Goal: Task Accomplishment & Management: Complete application form

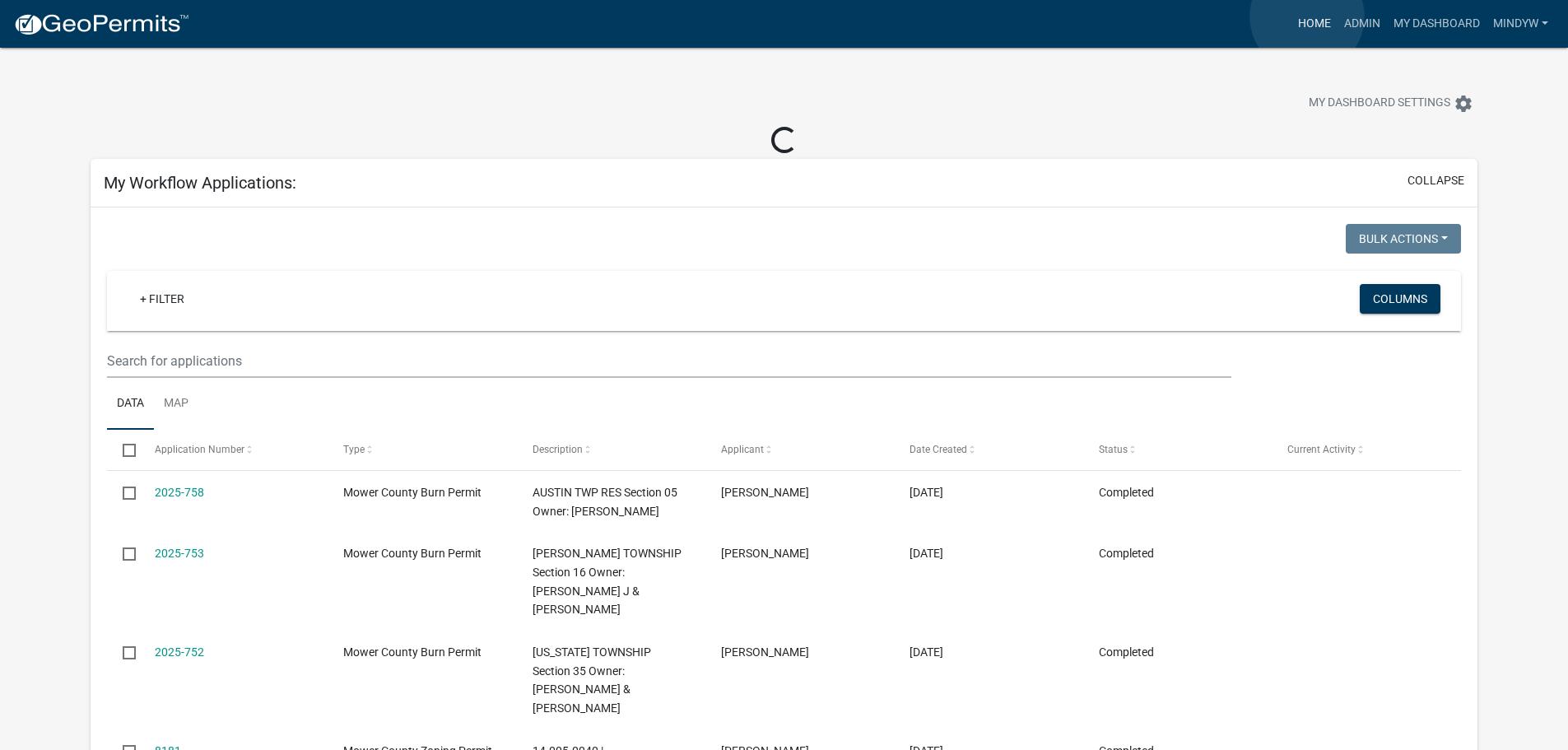
click at [1307, 17] on link "Home" at bounding box center [1315, 23] width 46 height 31
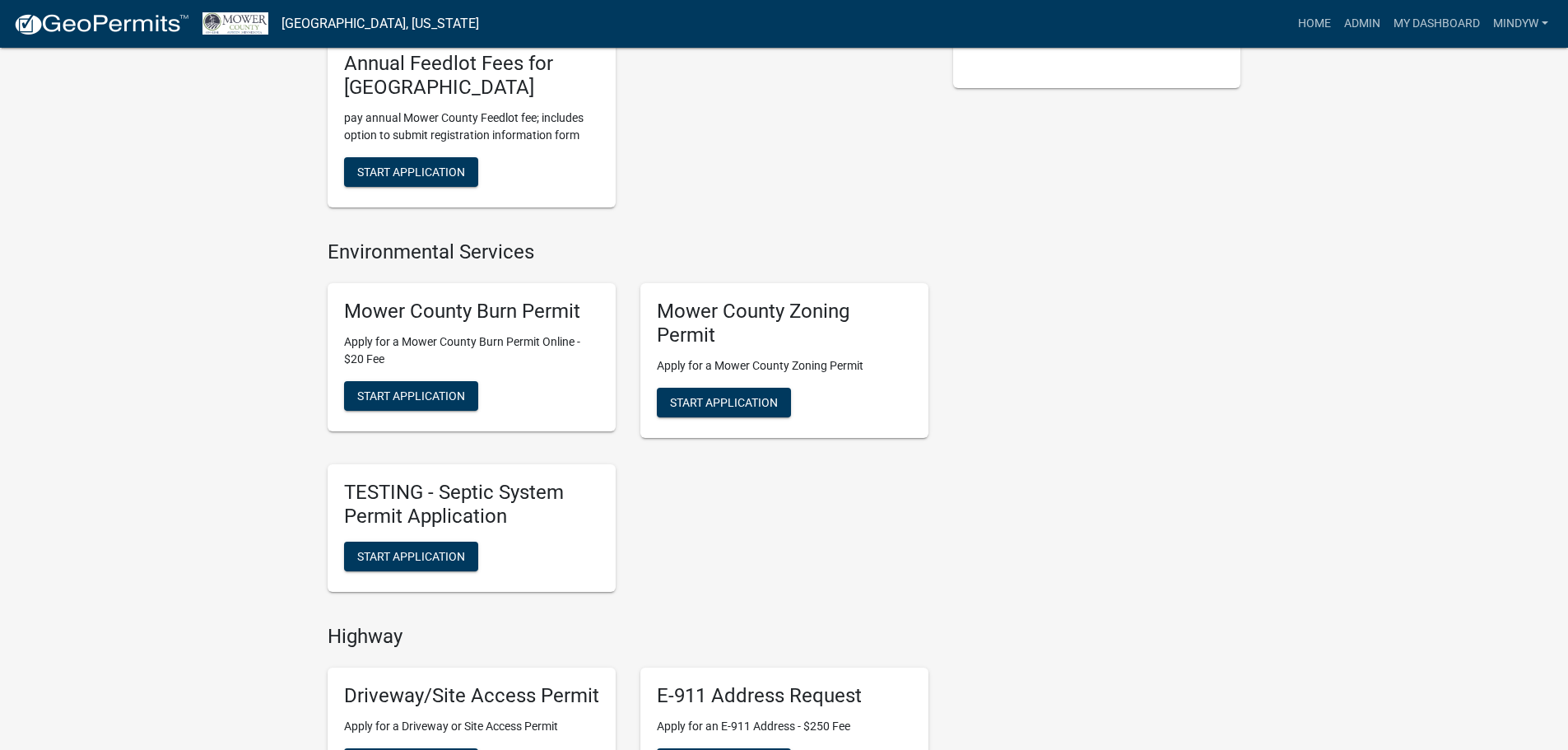
scroll to position [494, 0]
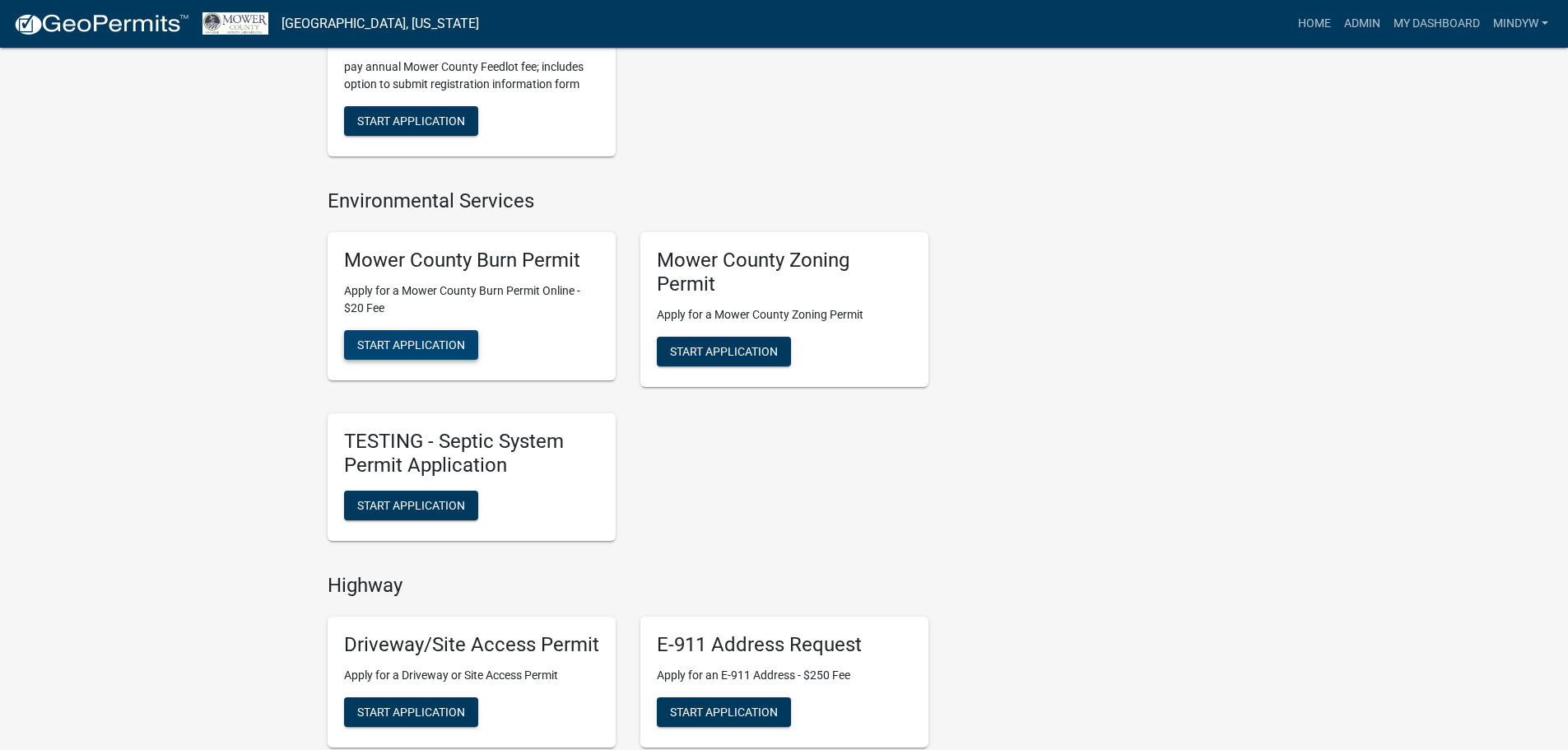
click at [427, 345] on span "Start Application" at bounding box center [411, 345] width 108 height 13
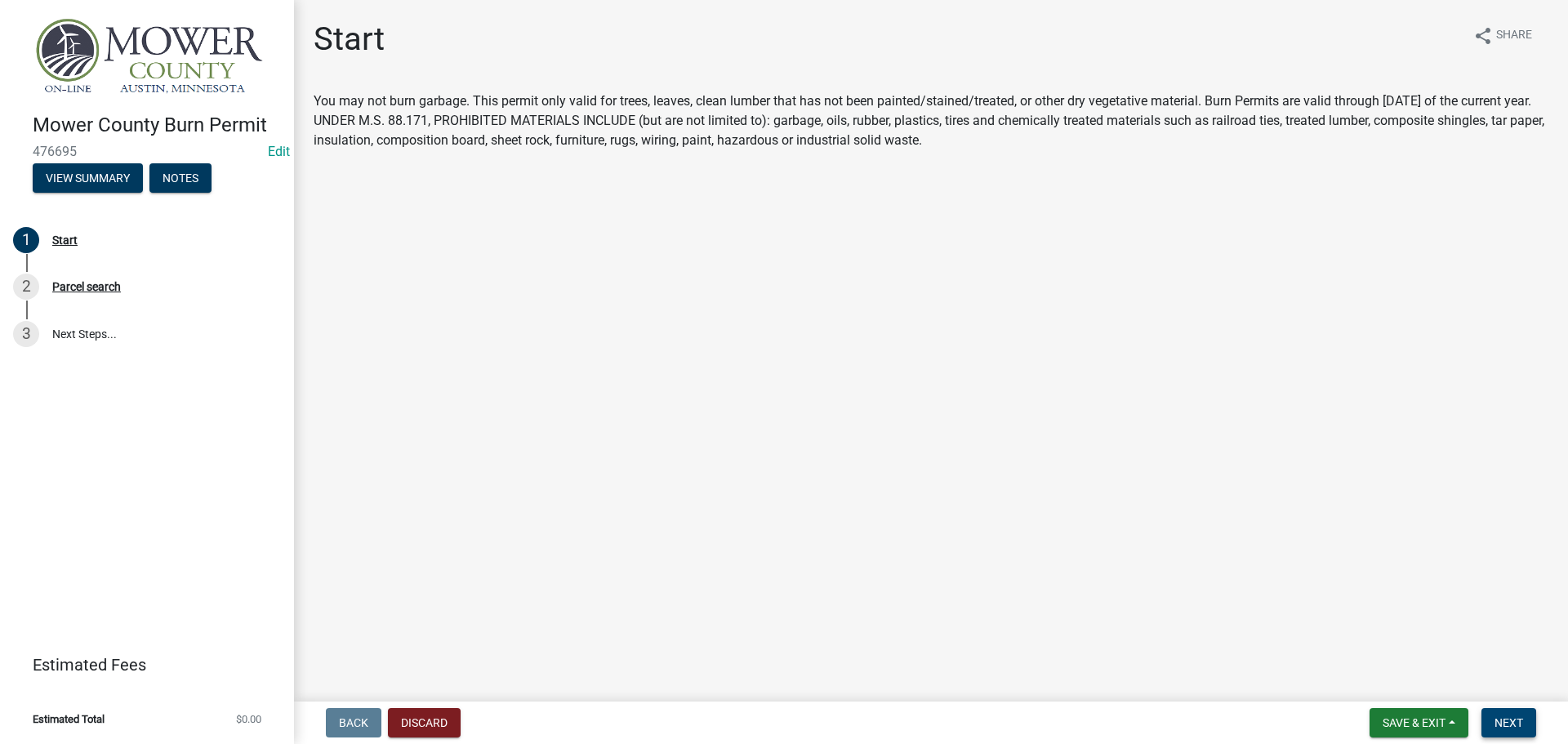
click at [1509, 722] on span "Next" at bounding box center [1509, 722] width 29 height 13
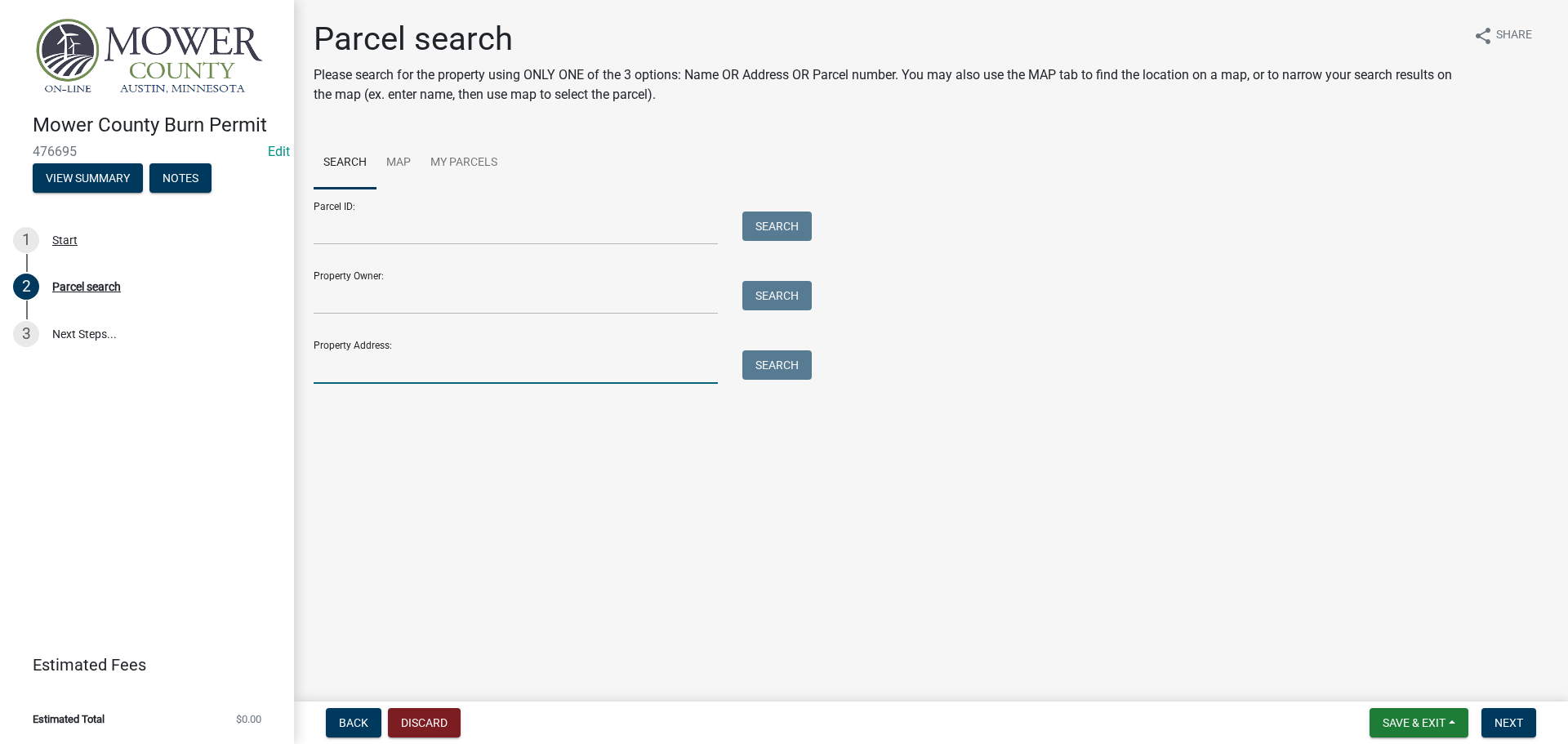
click at [355, 373] on input "Property Address:" at bounding box center [516, 367] width 404 height 33
type input "62735"
click at [777, 363] on button "Search" at bounding box center [777, 365] width 69 height 30
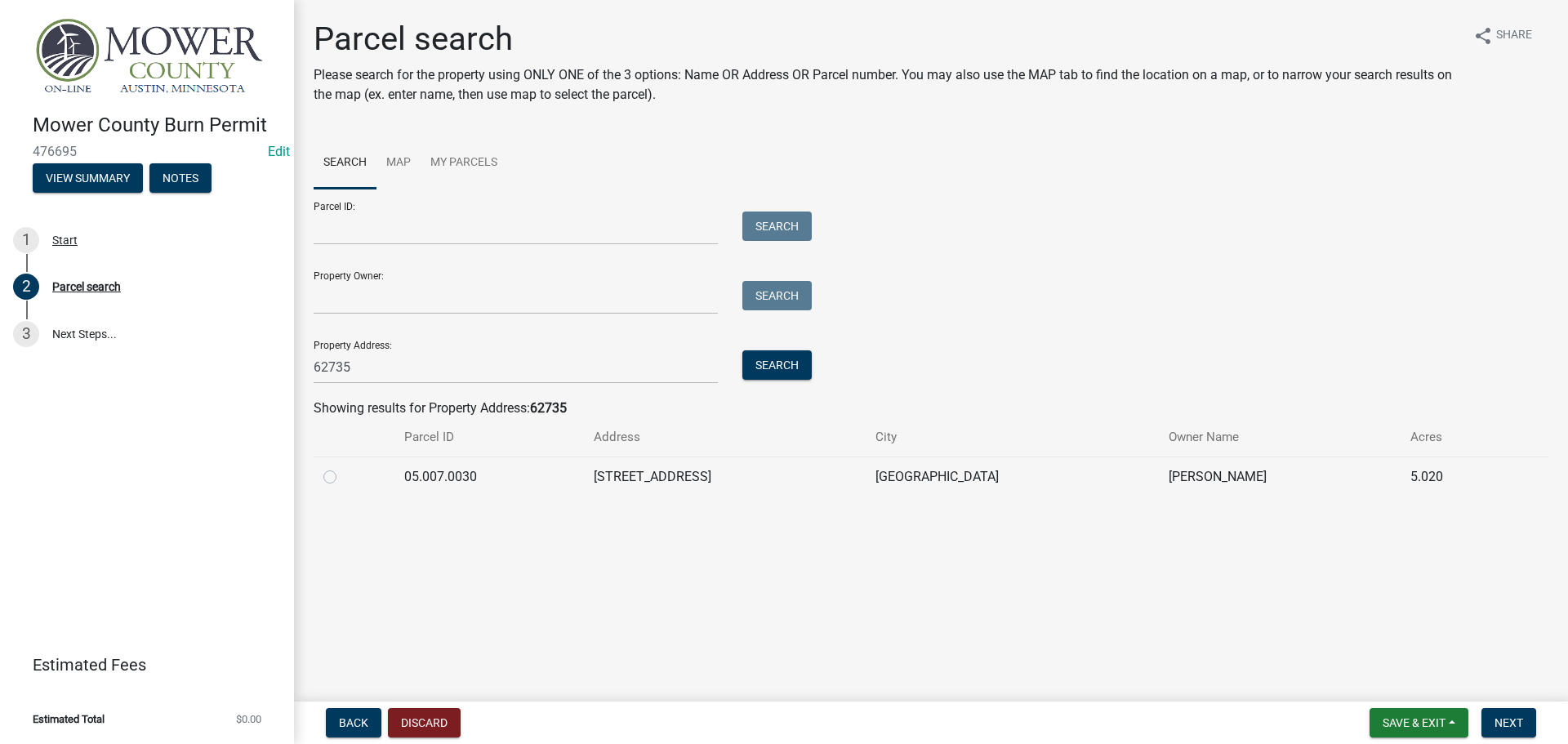
click at [343, 467] on label at bounding box center [343, 467] width 0 height 0
click at [343, 477] on input "radio" at bounding box center [348, 472] width 10 height 10
radio input "true"
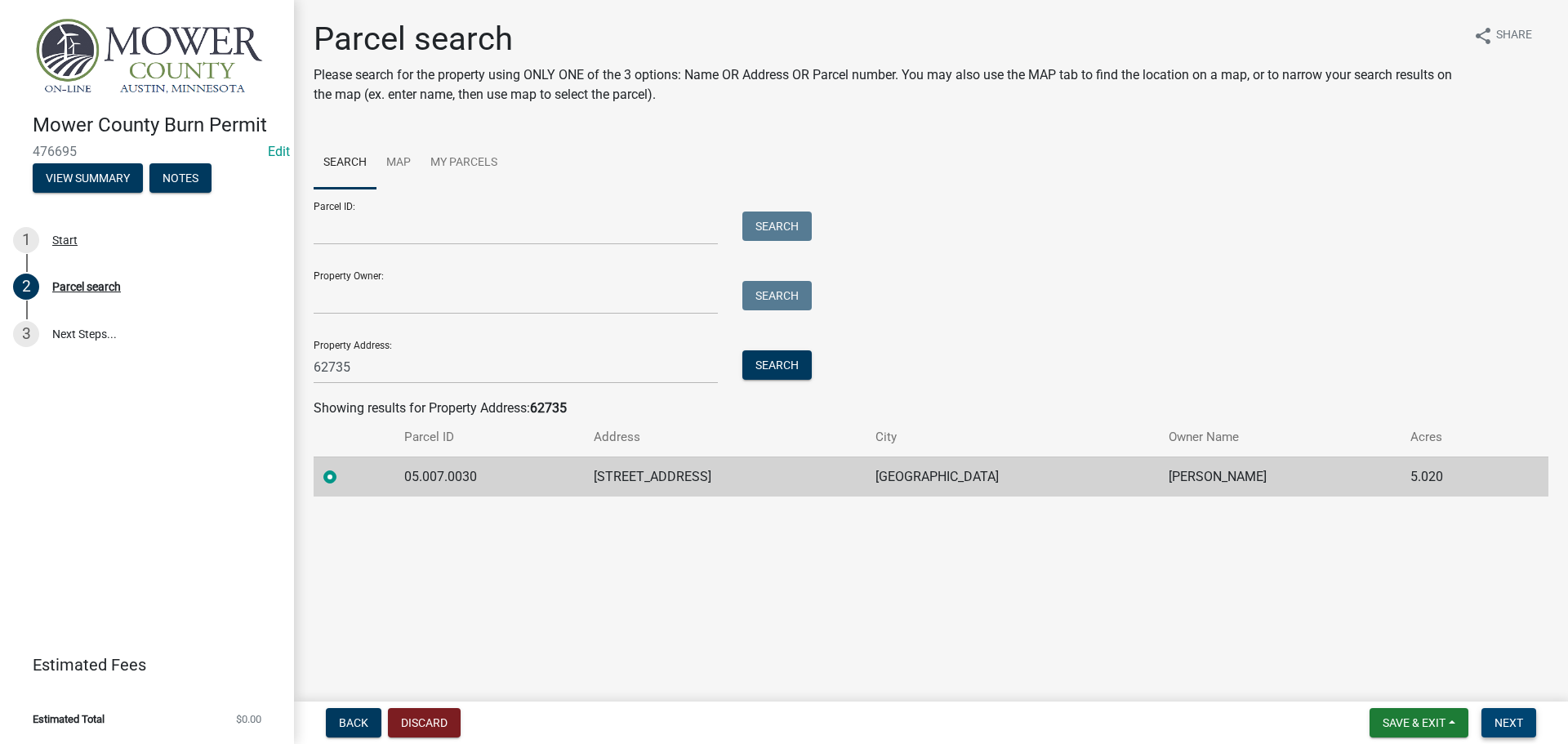
click at [1516, 718] on span "Next" at bounding box center [1509, 722] width 29 height 13
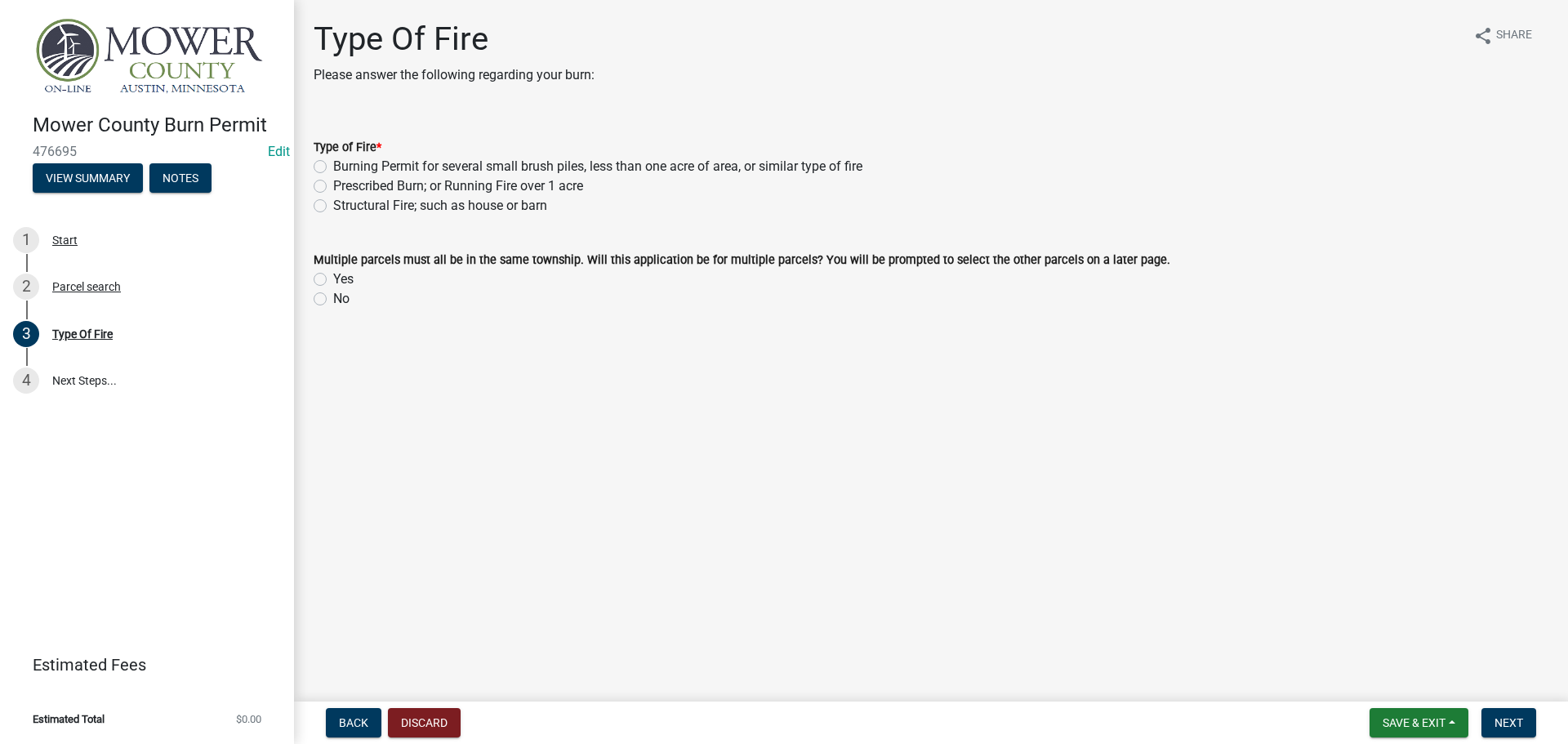
click at [333, 170] on label "Burning Permit for several small brush piles, less than one acre of area, or si…" at bounding box center [597, 166] width 529 height 19
click at [333, 167] on input "Burning Permit for several small brush piles, less than one acre of area, or si…" at bounding box center [338, 162] width 10 height 10
radio input "true"
click at [333, 298] on label "No" at bounding box center [341, 299] width 17 height 19
click at [333, 298] on input "No" at bounding box center [338, 295] width 10 height 10
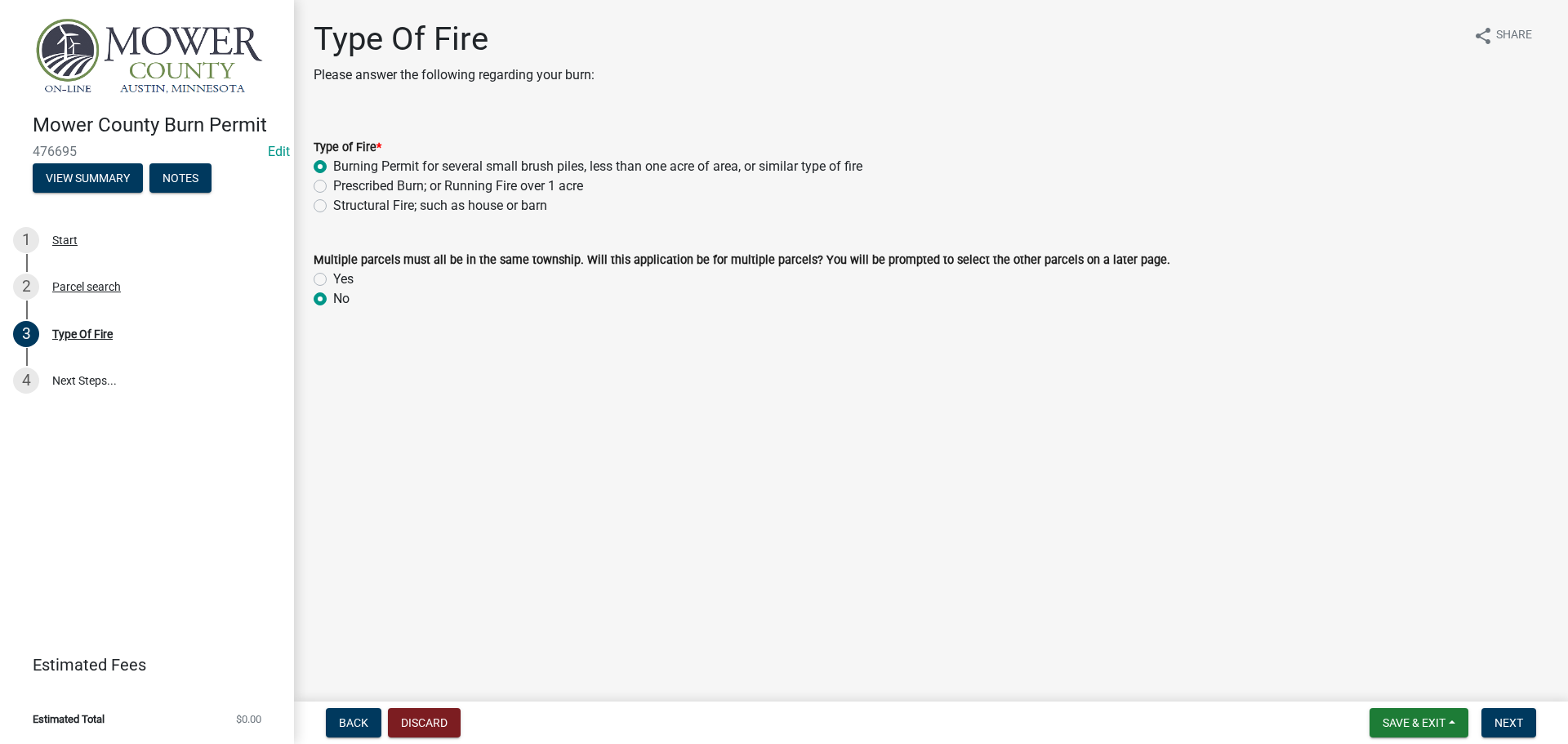
radio input "true"
click at [1506, 720] on span "Next" at bounding box center [1509, 722] width 29 height 13
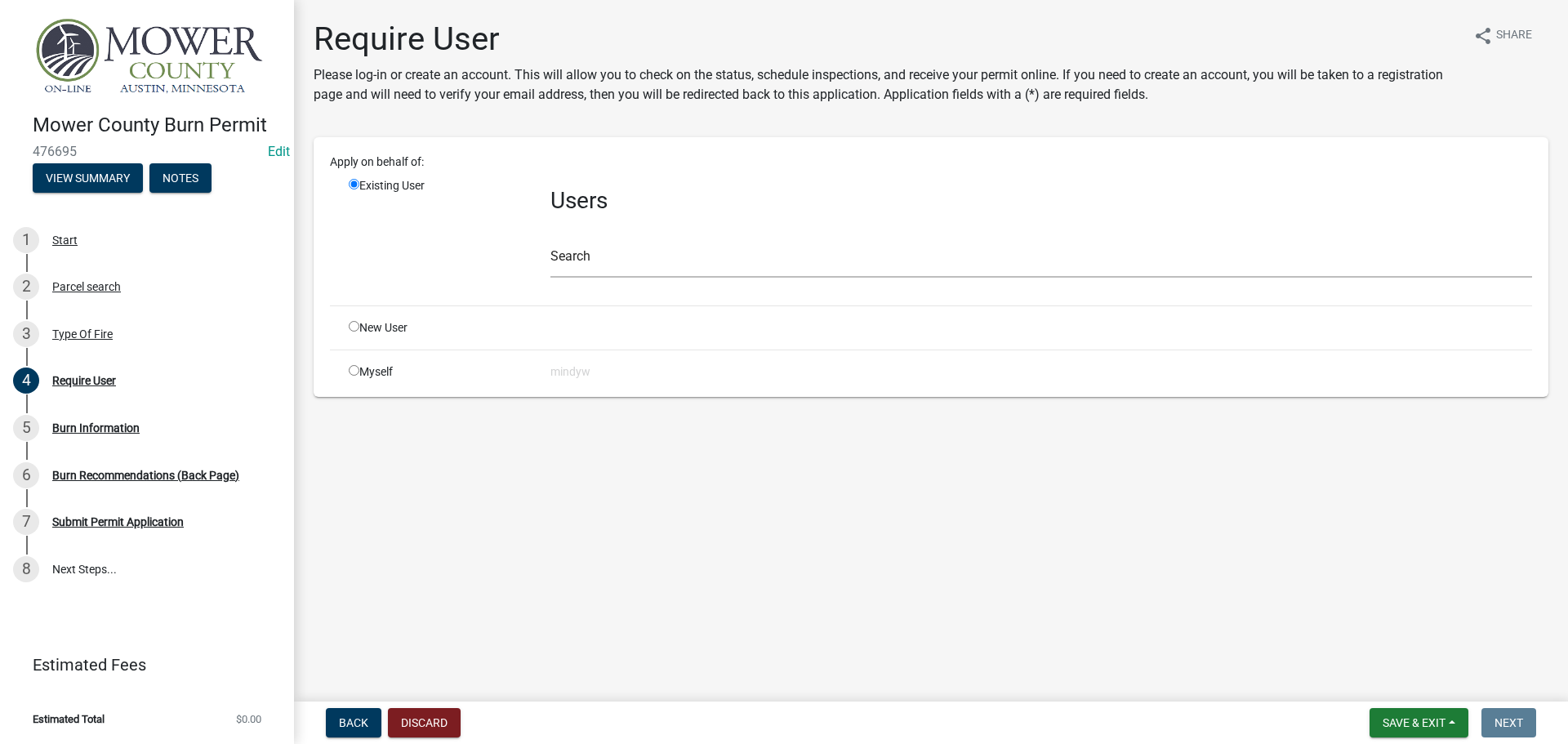
click at [353, 371] on input "radio" at bounding box center [354, 371] width 10 height 10
radio input "true"
radio input "false"
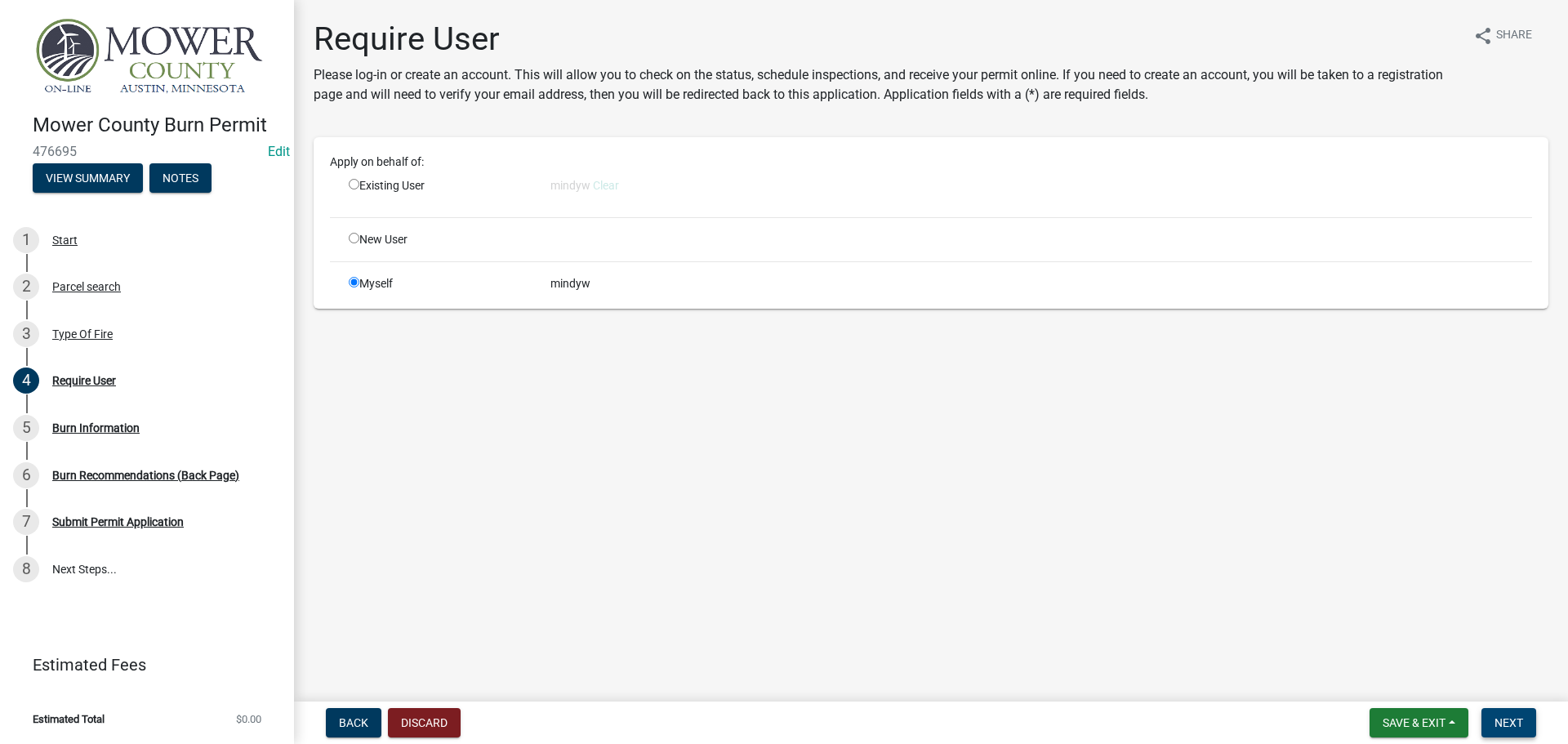
click at [1504, 721] on span "Next" at bounding box center [1509, 722] width 29 height 13
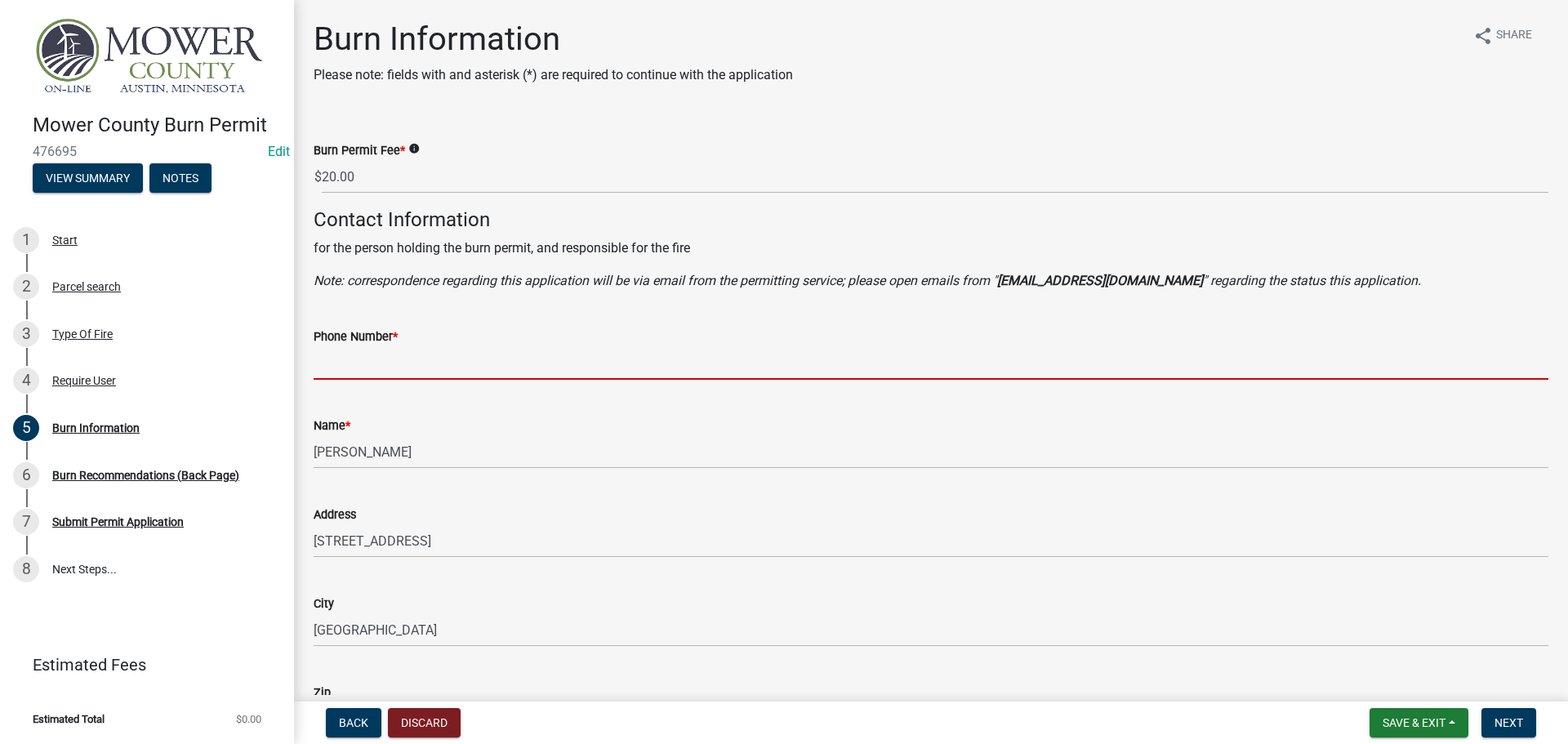
click at [340, 365] on input "Phone Number *" at bounding box center [931, 363] width 1235 height 33
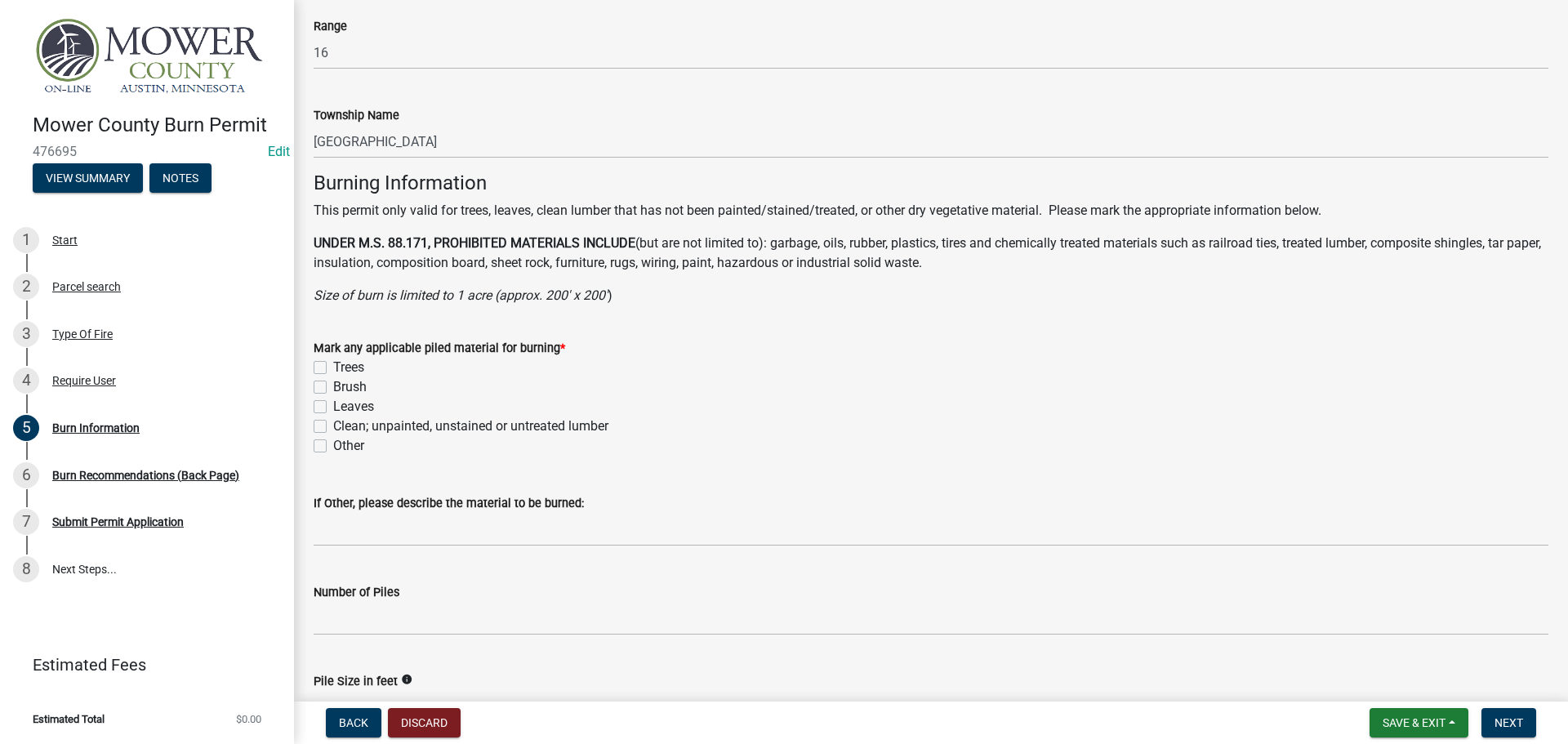
scroll to position [980, 0]
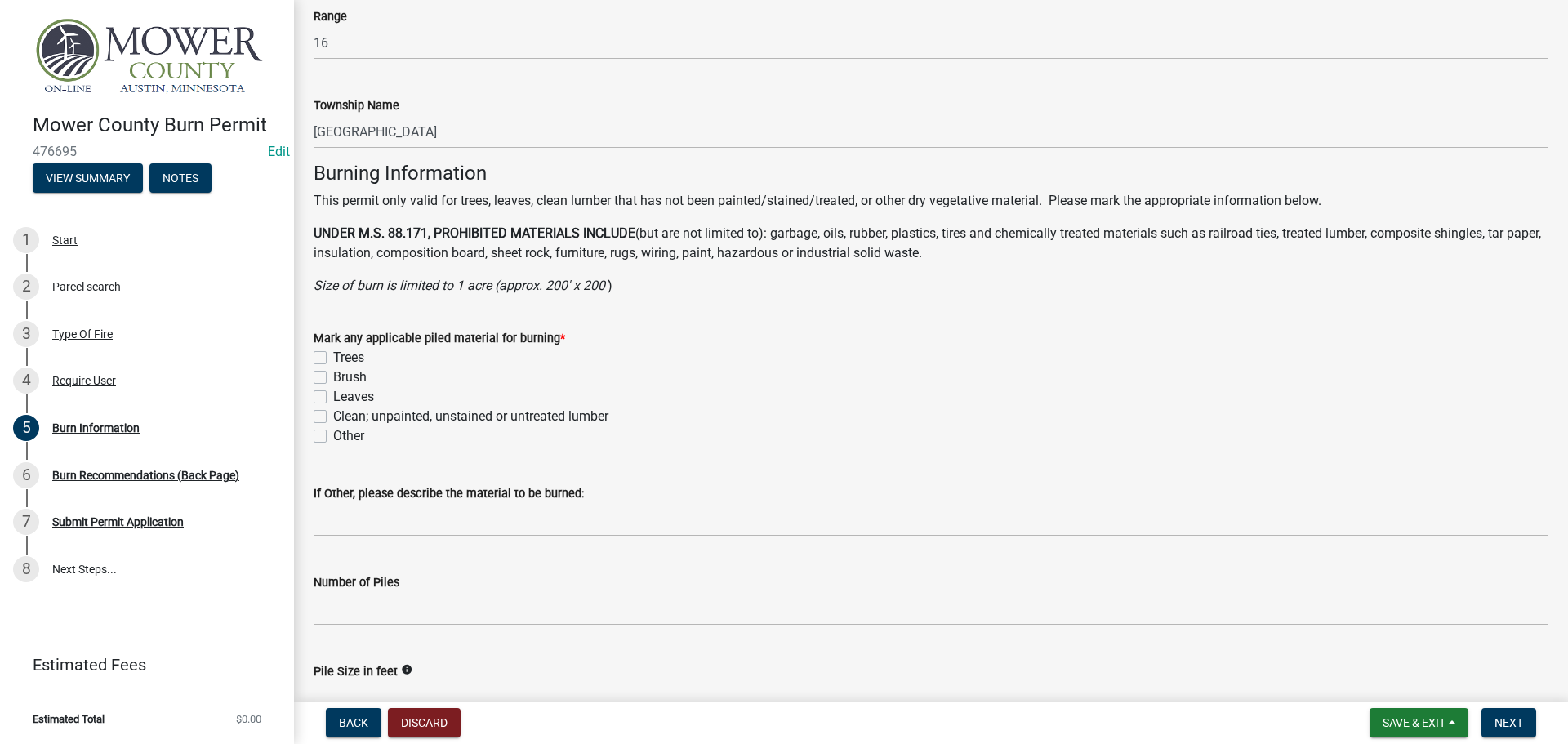
type input "5079516479"
click at [333, 353] on label "Trees" at bounding box center [348, 358] width 31 height 19
click at [333, 353] on input "Trees" at bounding box center [338, 353] width 10 height 10
checkbox input "true"
checkbox input "false"
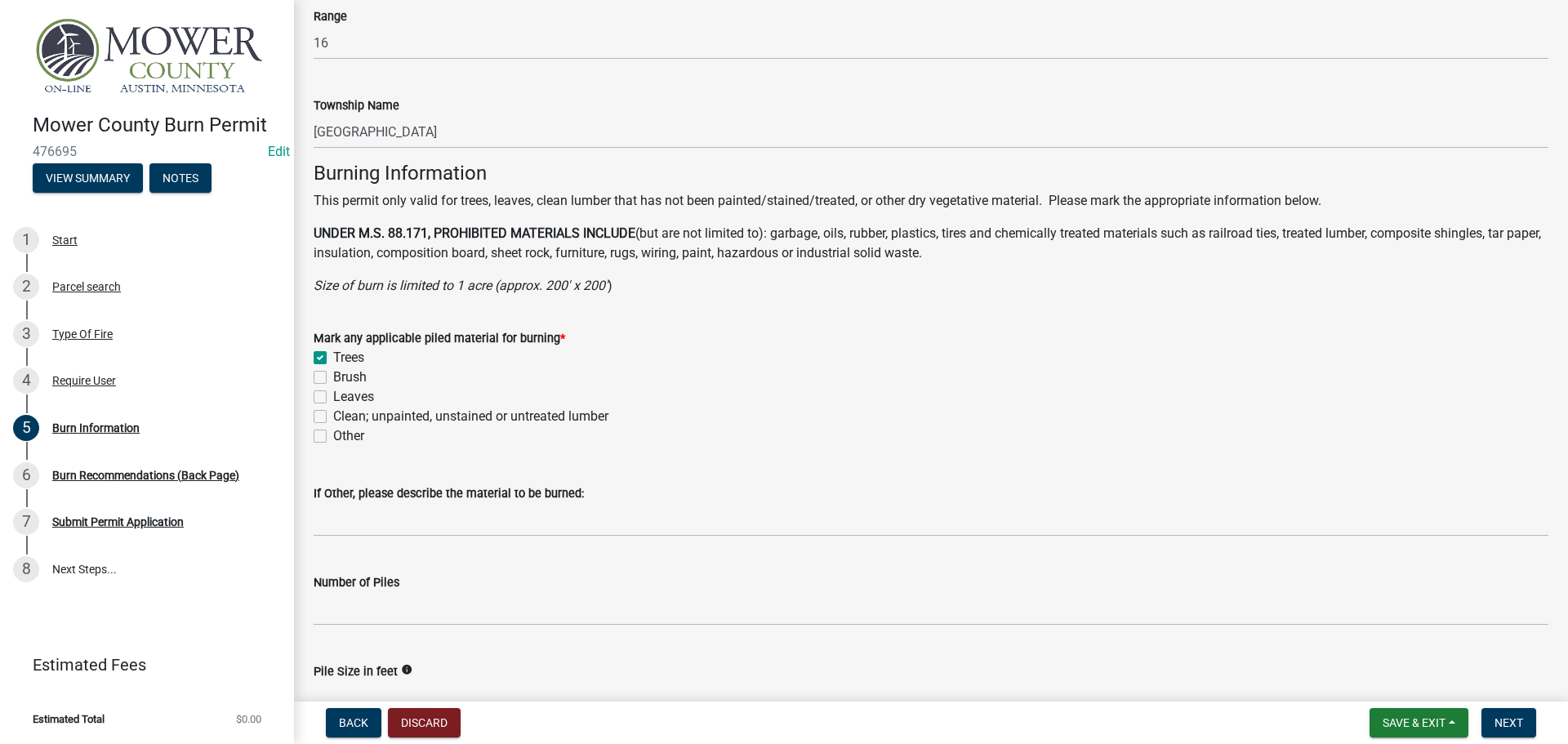
checkbox input "false"
click at [333, 372] on label "Brush" at bounding box center [350, 377] width 33 height 19
click at [333, 372] on input "Brush" at bounding box center [338, 372] width 10 height 10
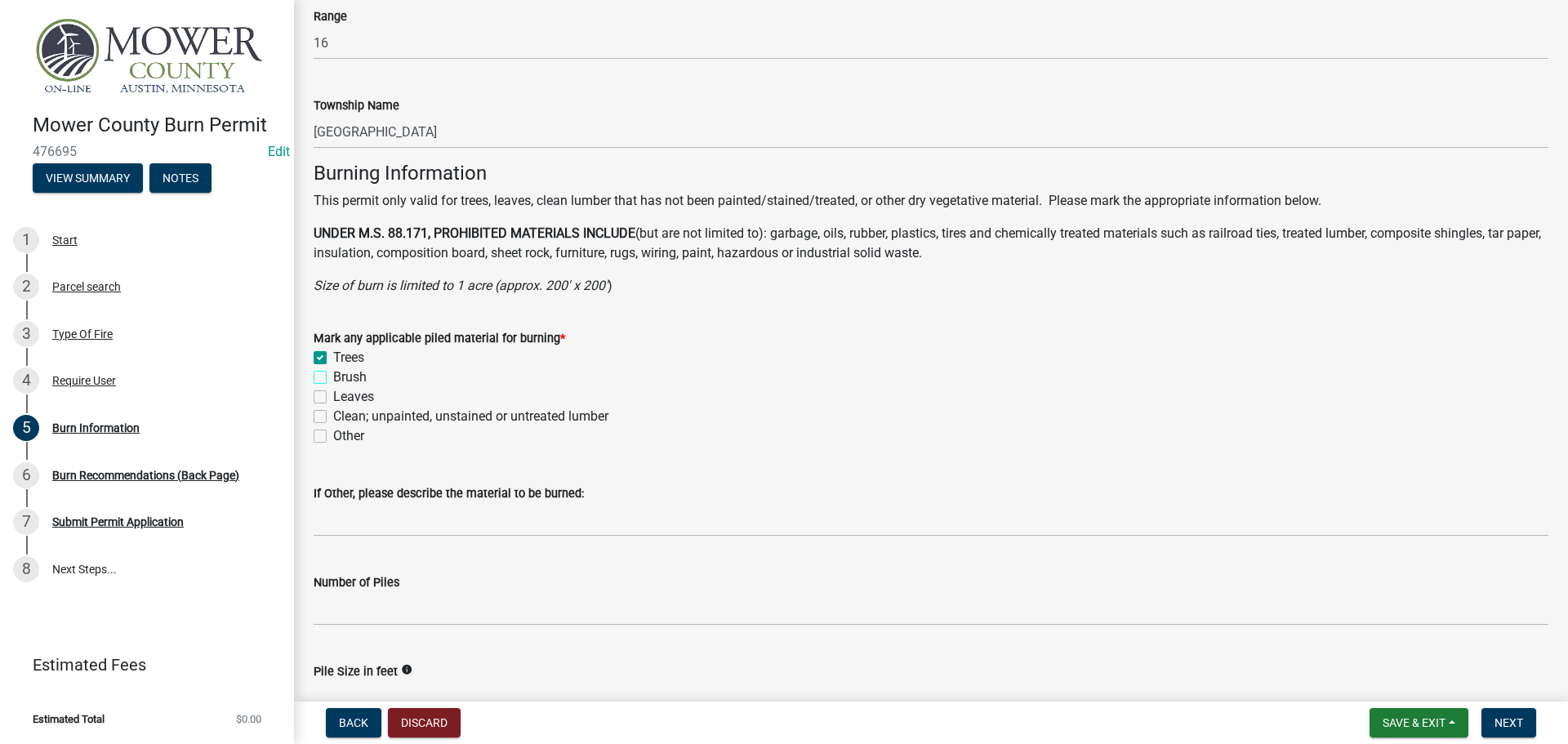
checkbox input "true"
checkbox input "false"
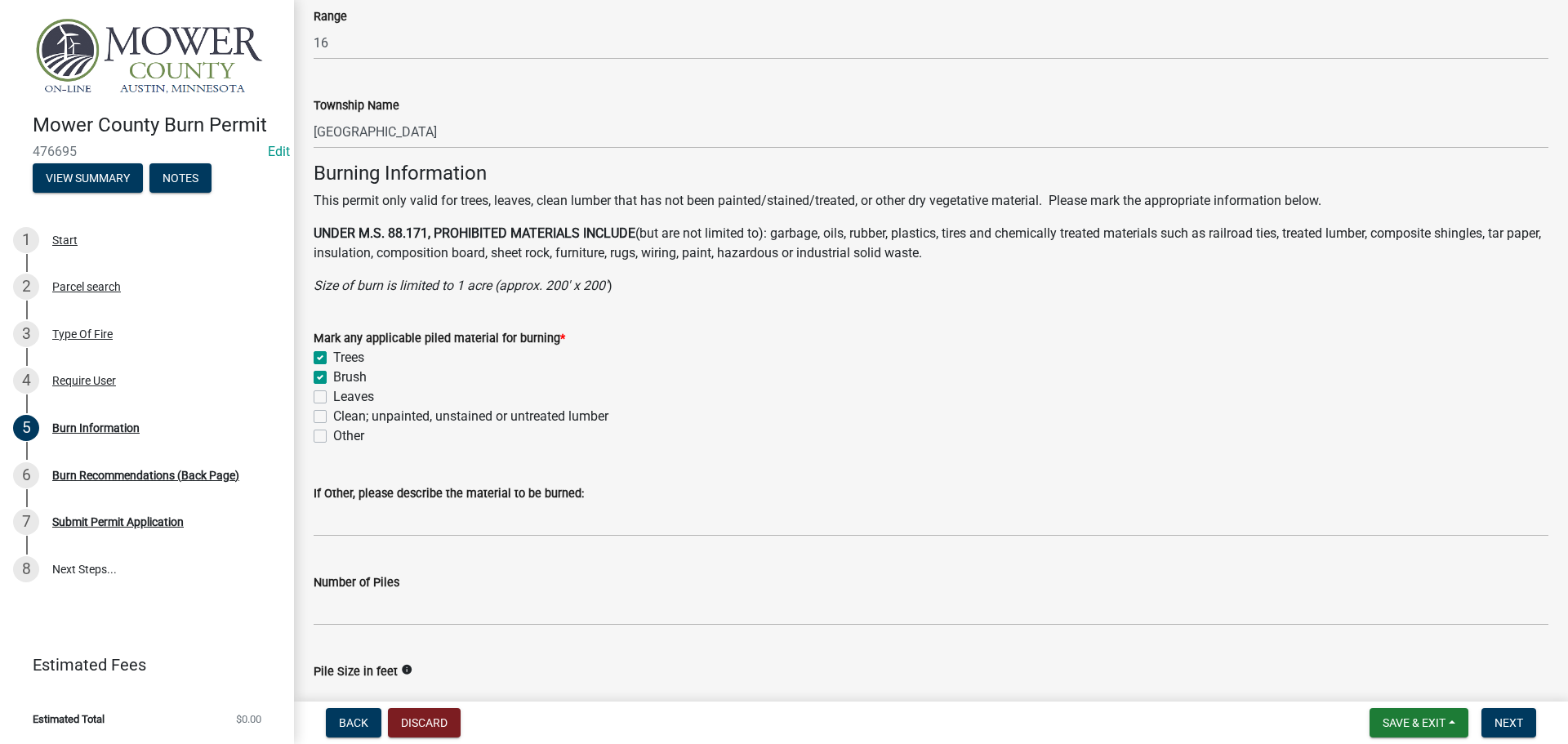
checkbox input "false"
click at [333, 394] on label "Leaves" at bounding box center [353, 397] width 41 height 19
click at [333, 394] on input "Leaves" at bounding box center [338, 393] width 10 height 10
checkbox input "true"
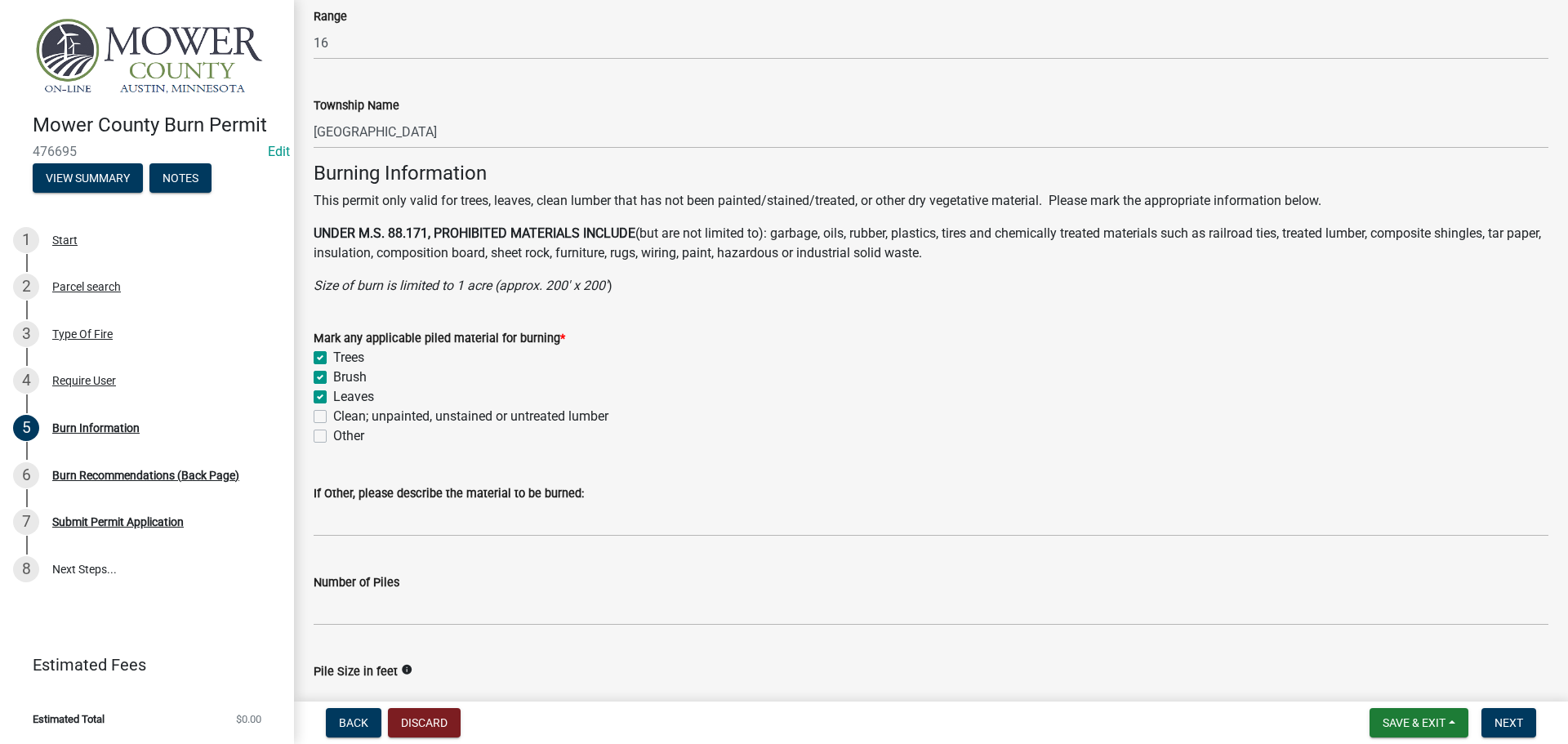
checkbox input "true"
checkbox input "false"
click at [333, 411] on label "Clean; unpainted, unstained or untreated lumber" at bounding box center [470, 416] width 275 height 19
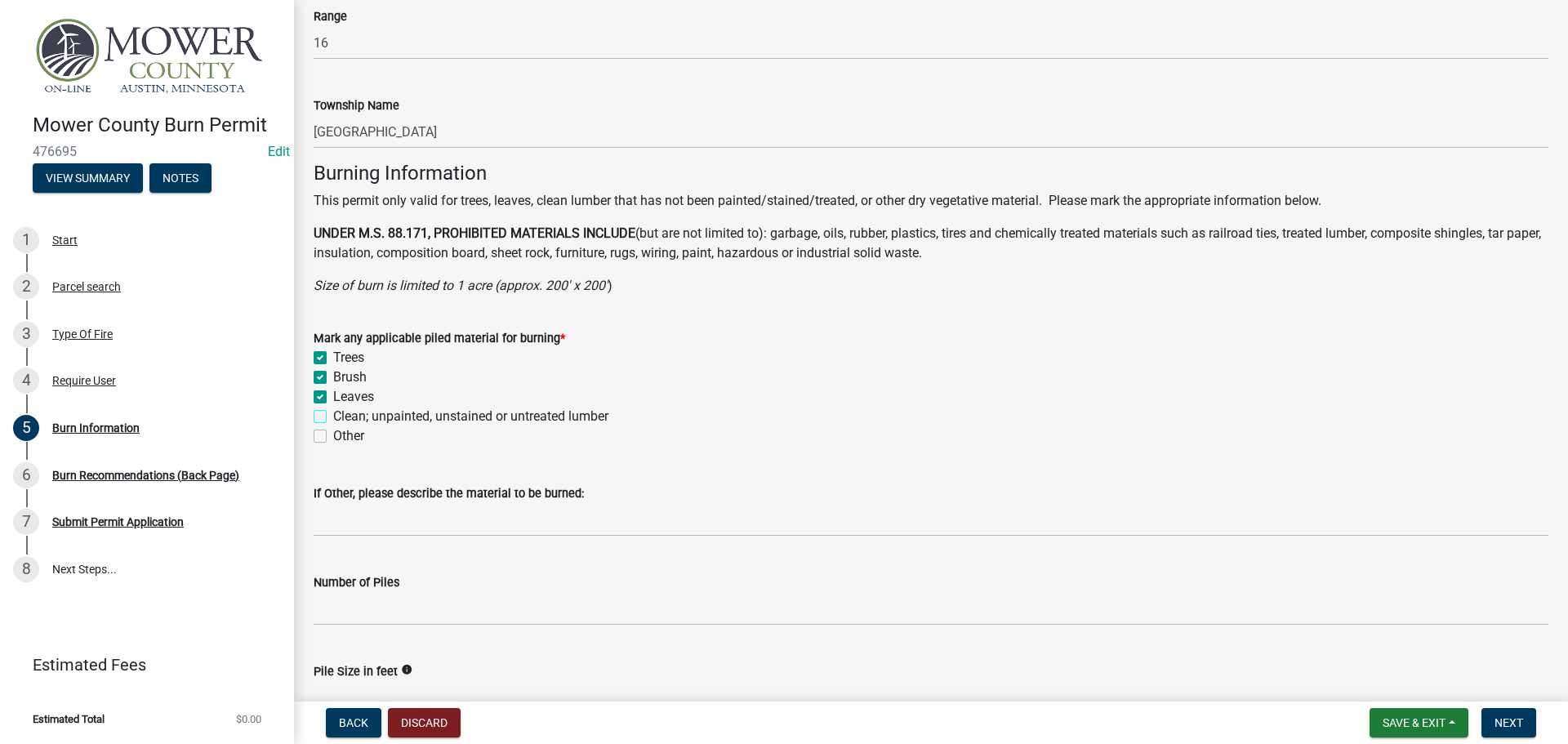
click at [333, 411] on input "Clean; unpainted, unstained or untreated lumber" at bounding box center [338, 412] width 10 height 10
checkbox input "true"
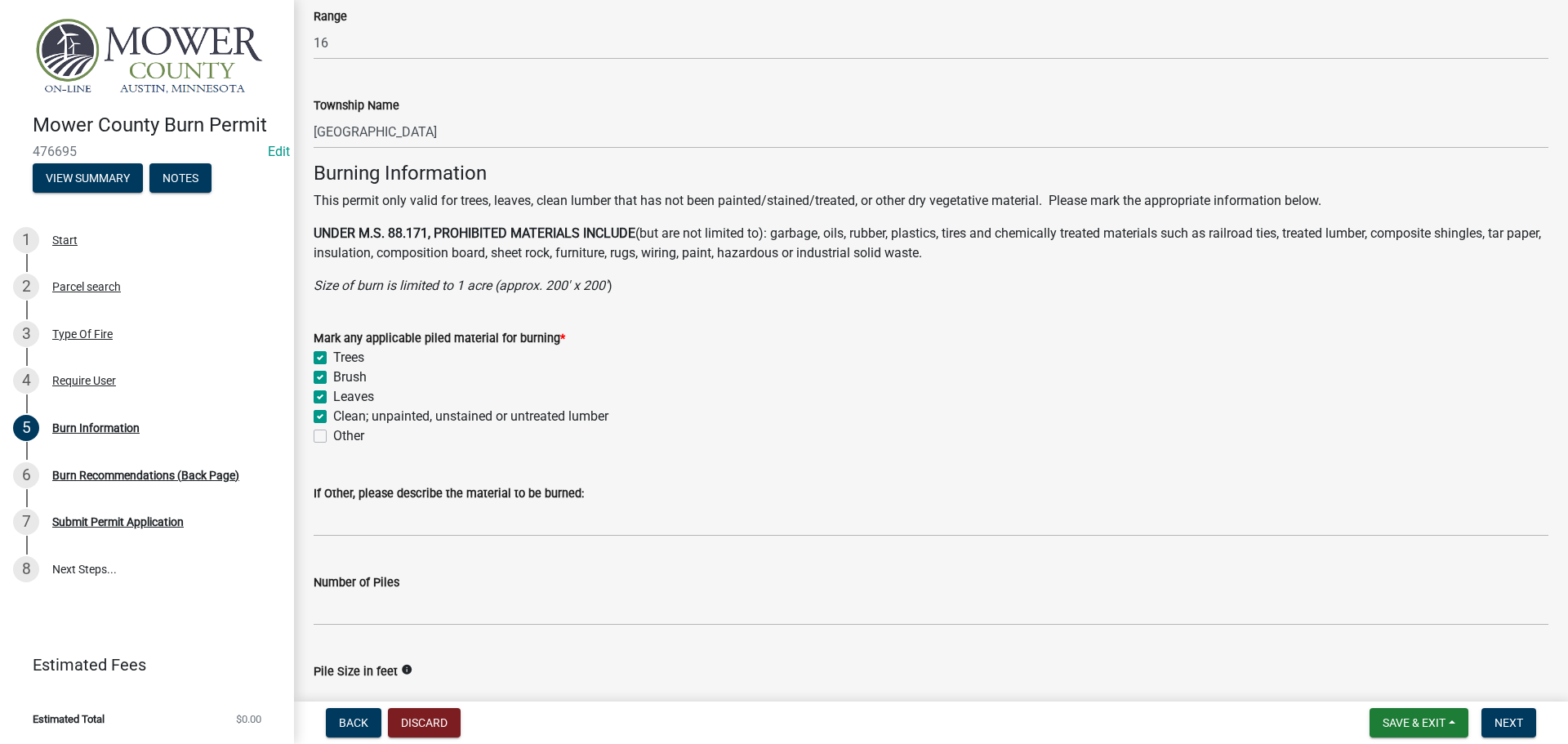
checkbox input "true"
checkbox input "false"
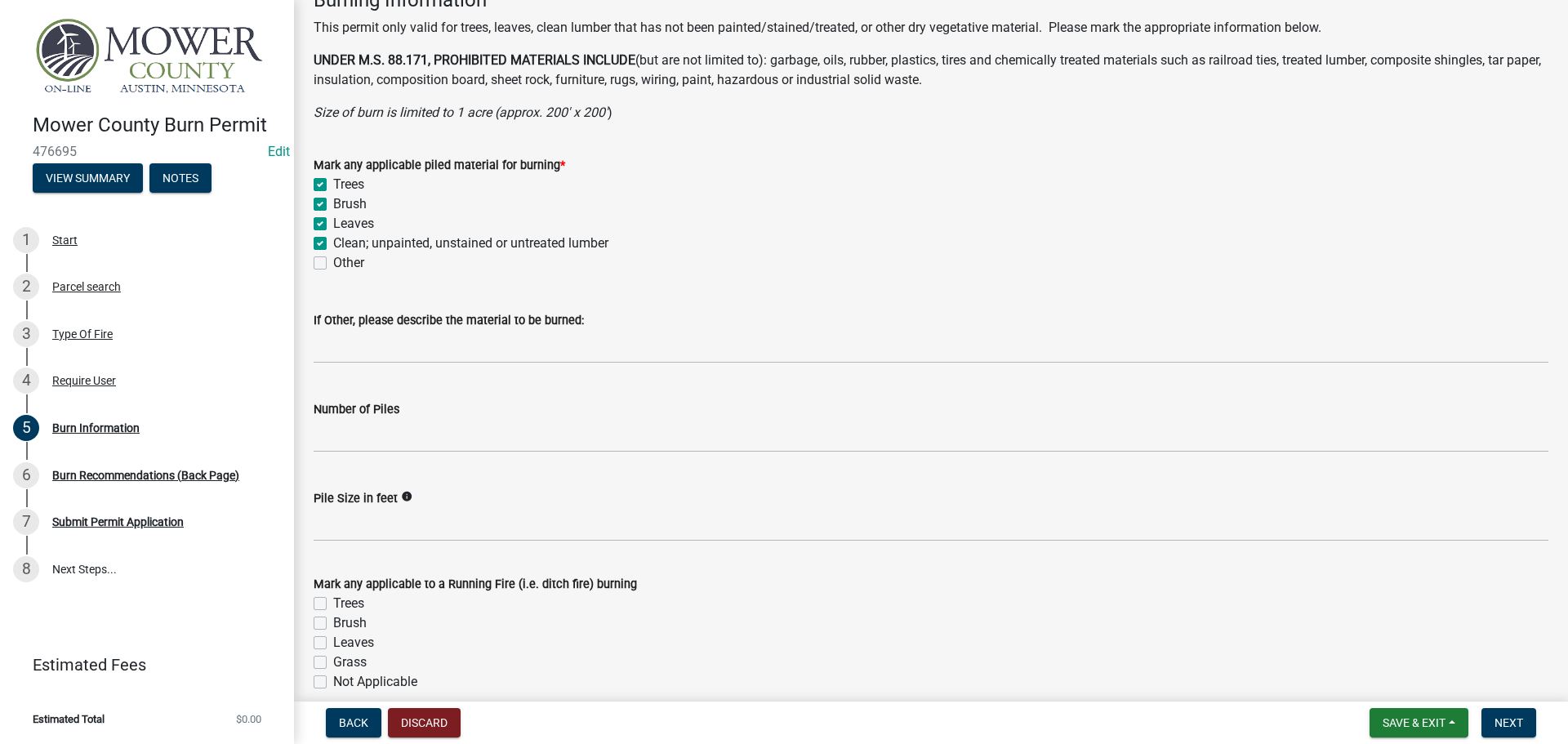
scroll to position [1358, 0]
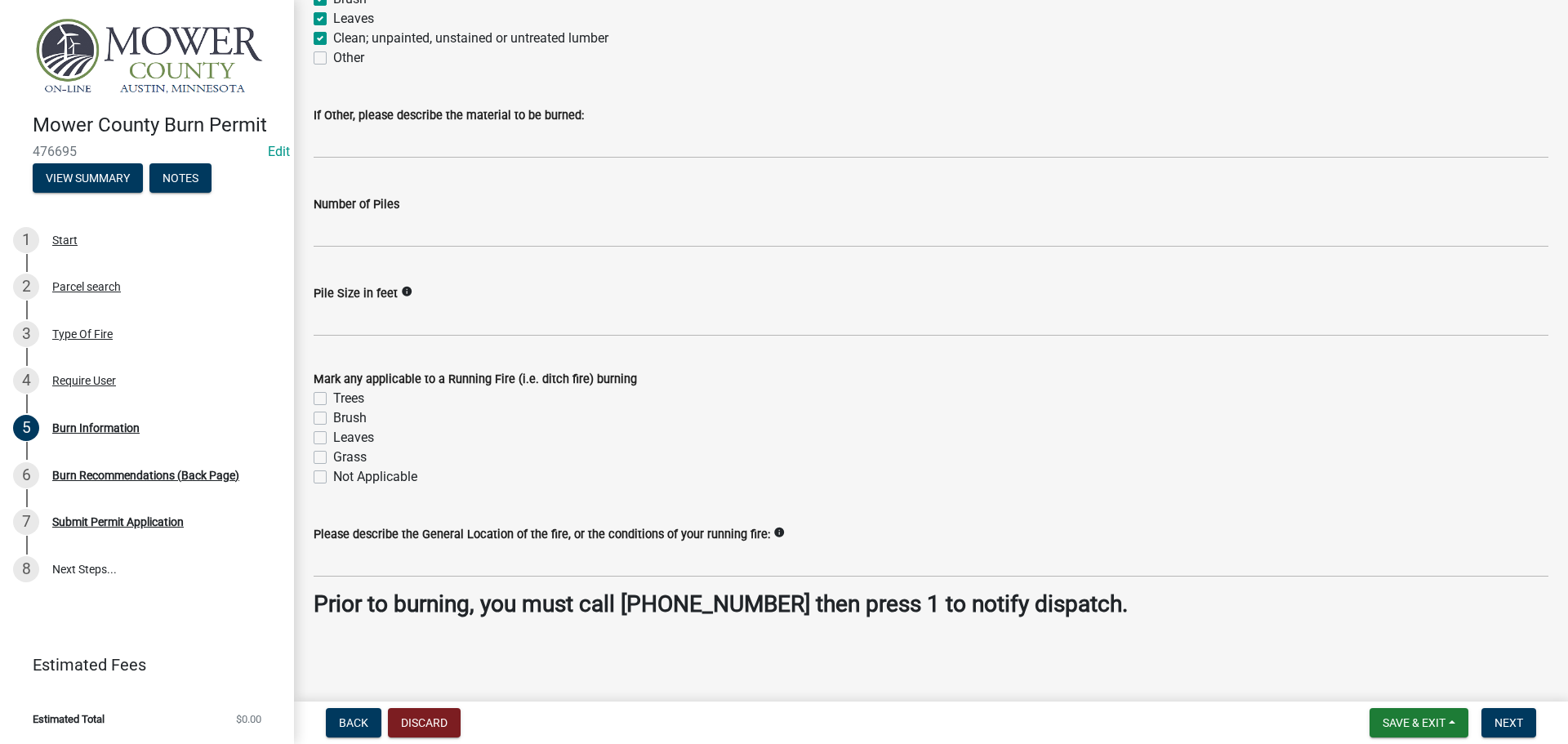
click at [333, 481] on label "Not Applicable" at bounding box center [375, 476] width 84 height 19
click at [333, 477] on input "Not Applicable" at bounding box center [338, 472] width 10 height 10
checkbox input "true"
checkbox input "false"
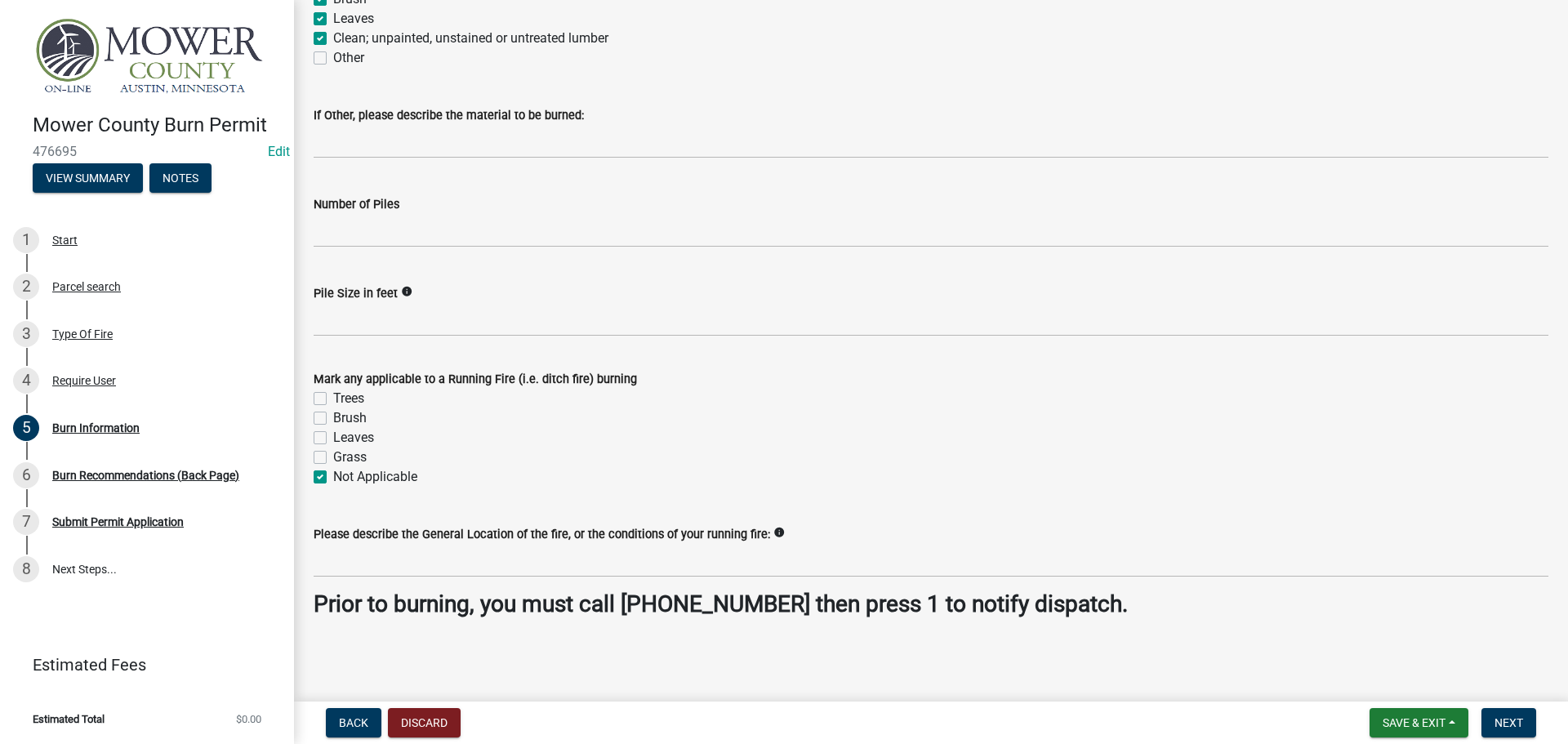
checkbox input "false"
checkbox input "true"
click at [1503, 728] on span "Next" at bounding box center [1509, 722] width 29 height 13
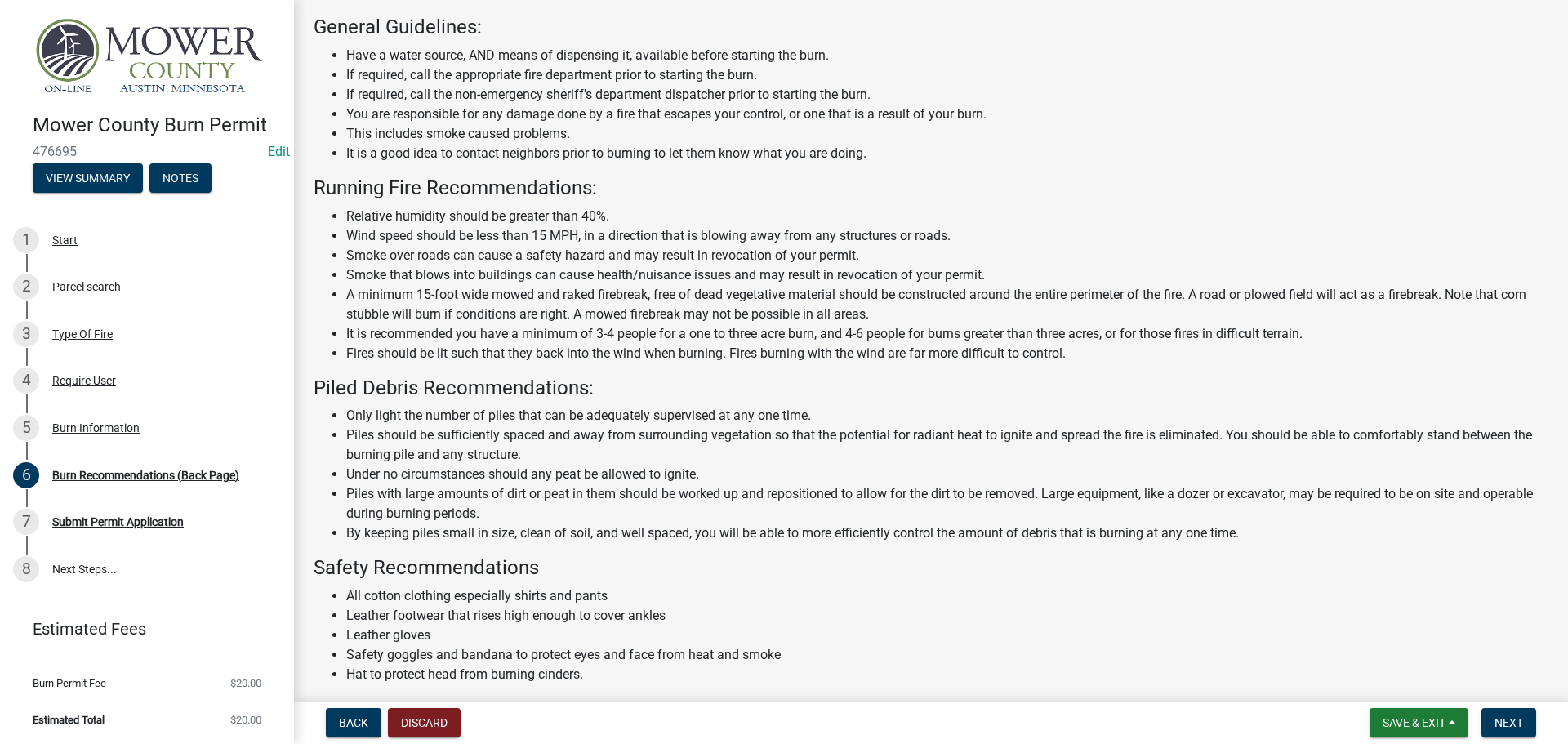
scroll to position [143, 0]
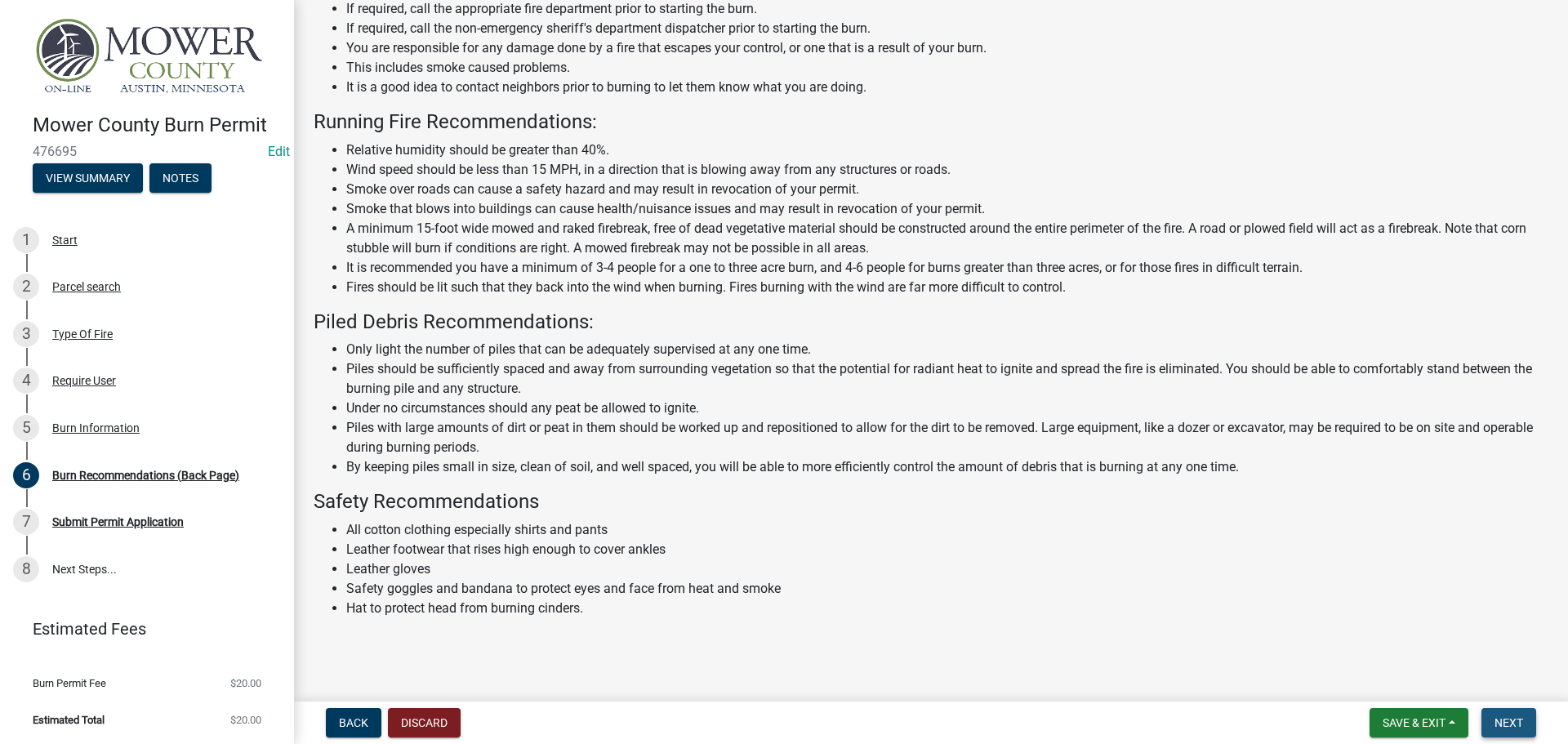
click at [1519, 726] on span "Next" at bounding box center [1509, 722] width 29 height 13
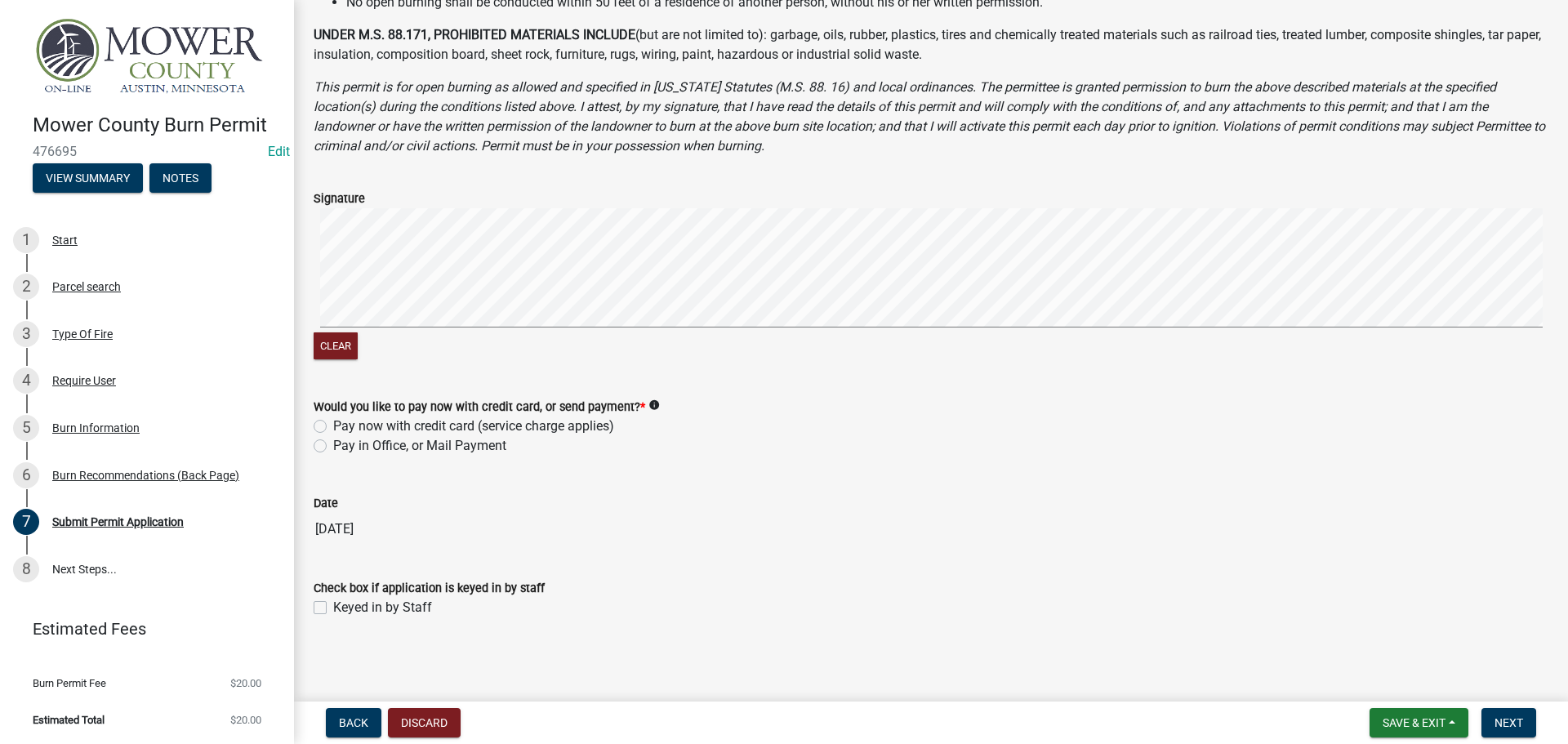
scroll to position [519, 0]
click at [333, 452] on label "Pay in Office, or Mail Payment" at bounding box center [420, 445] width 173 height 19
click at [333, 446] on input "Pay in Office, or Mail Payment" at bounding box center [338, 441] width 10 height 10
radio input "true"
click at [333, 608] on label "Keyed in by Staff" at bounding box center [382, 607] width 99 height 19
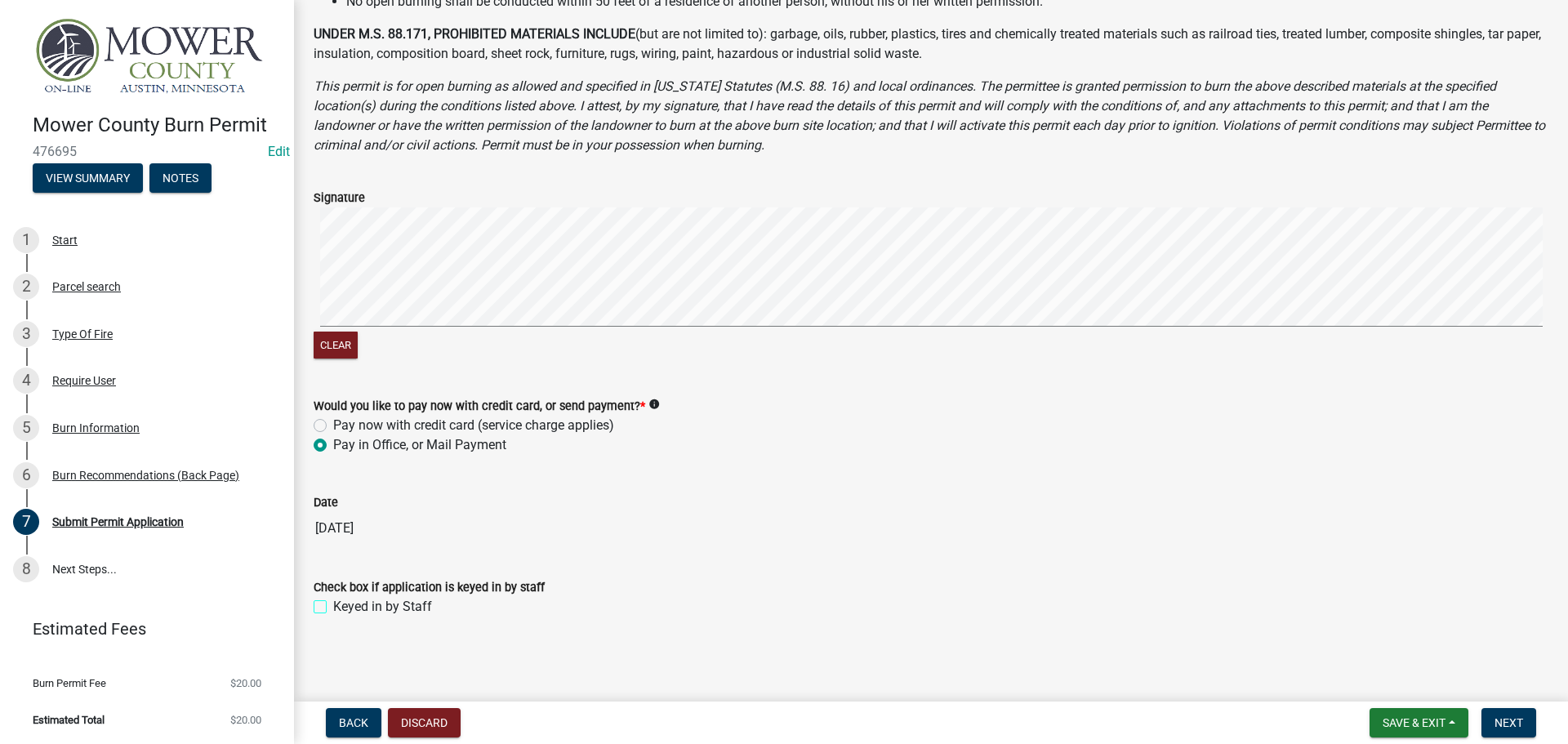
click at [333, 608] on input "Keyed in by Staff" at bounding box center [338, 602] width 10 height 10
checkbox input "true"
click at [1514, 725] on span "Next" at bounding box center [1509, 722] width 29 height 13
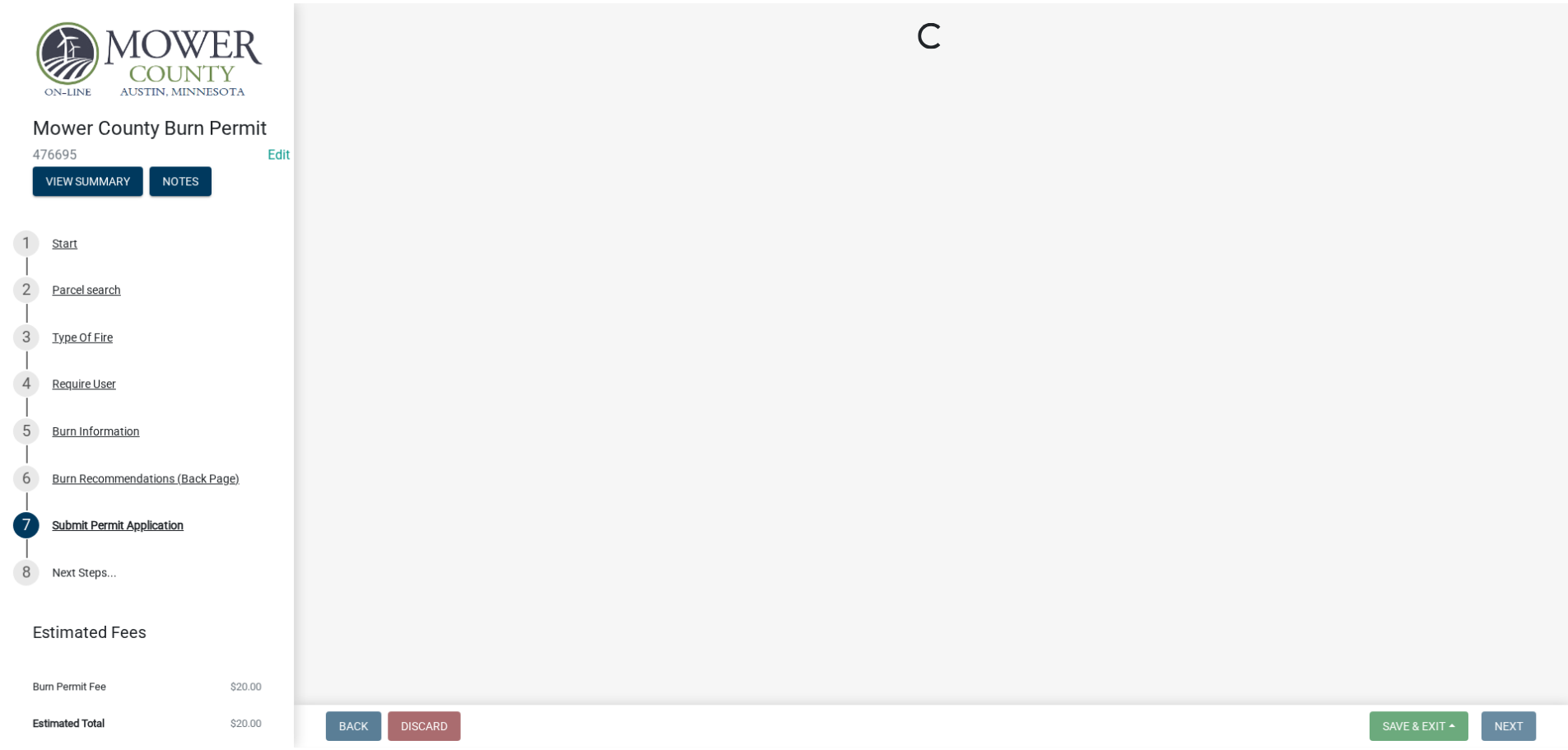
scroll to position [0, 0]
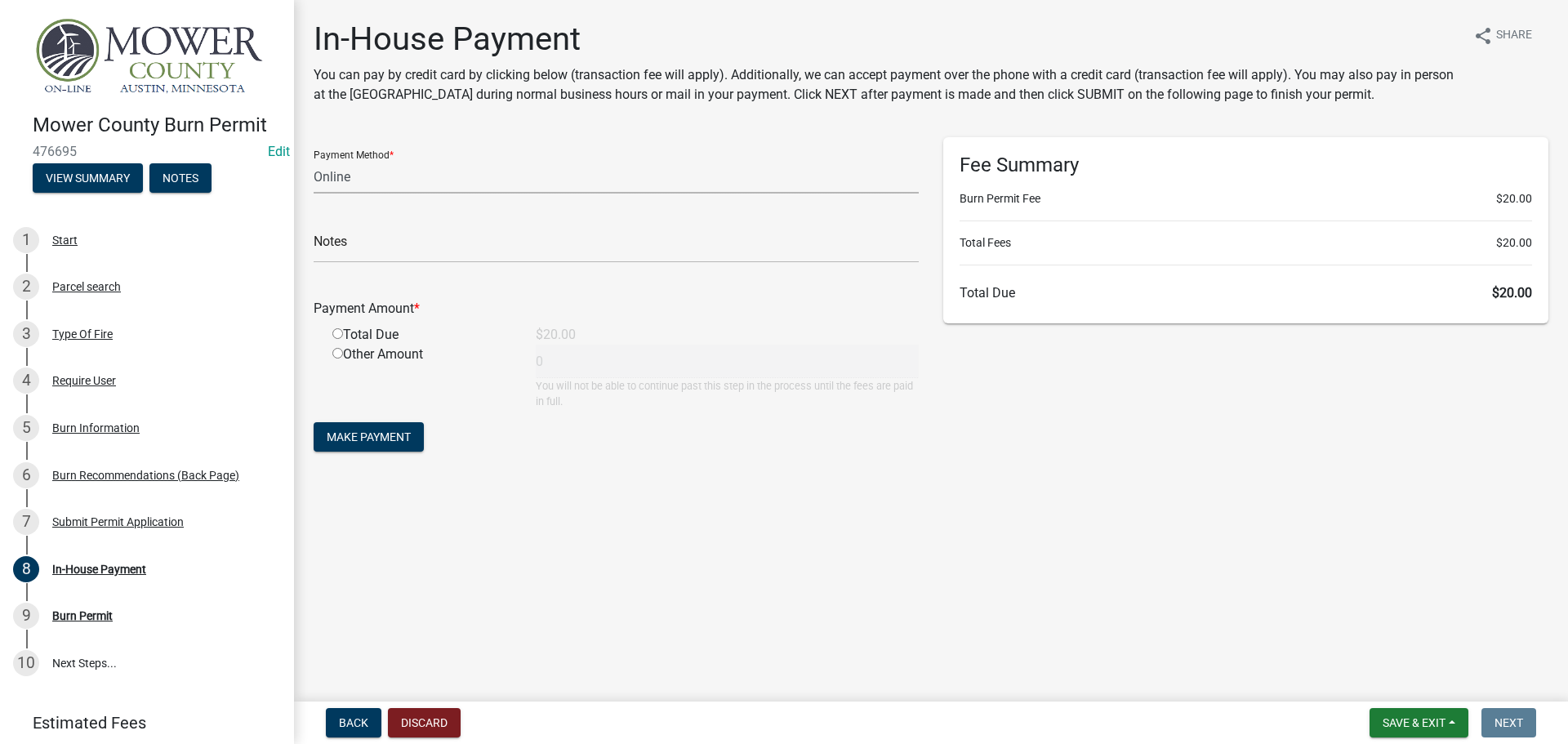
click at [366, 179] on select "Credit Card POS Check Cash Online" at bounding box center [617, 177] width 605 height 33
select select "2: 1"
click at [314, 160] on select "Credit Card POS Check Cash Online" at bounding box center [617, 177] width 605 height 33
click at [359, 177] on select "Credit Card POS Check Cash Online" at bounding box center [617, 177] width 605 height 33
click at [314, 160] on select "Credit Card POS Check Cash Online" at bounding box center [617, 177] width 605 height 33
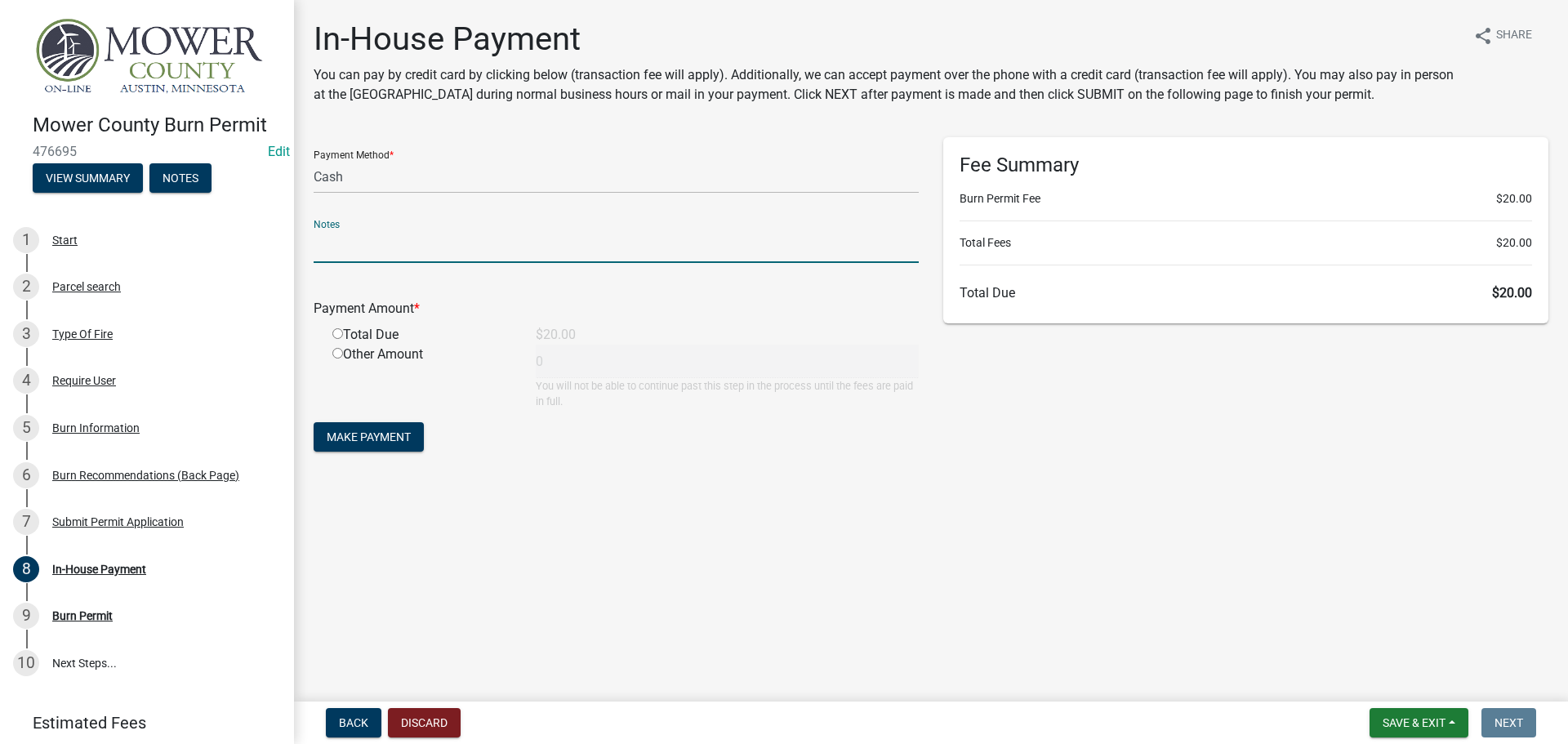
click at [366, 251] on input "text" at bounding box center [617, 246] width 605 height 33
click at [338, 330] on input "radio" at bounding box center [338, 334] width 10 height 10
radio input "true"
type input "20"
click at [356, 435] on span "Make Payment" at bounding box center [369, 436] width 84 height 13
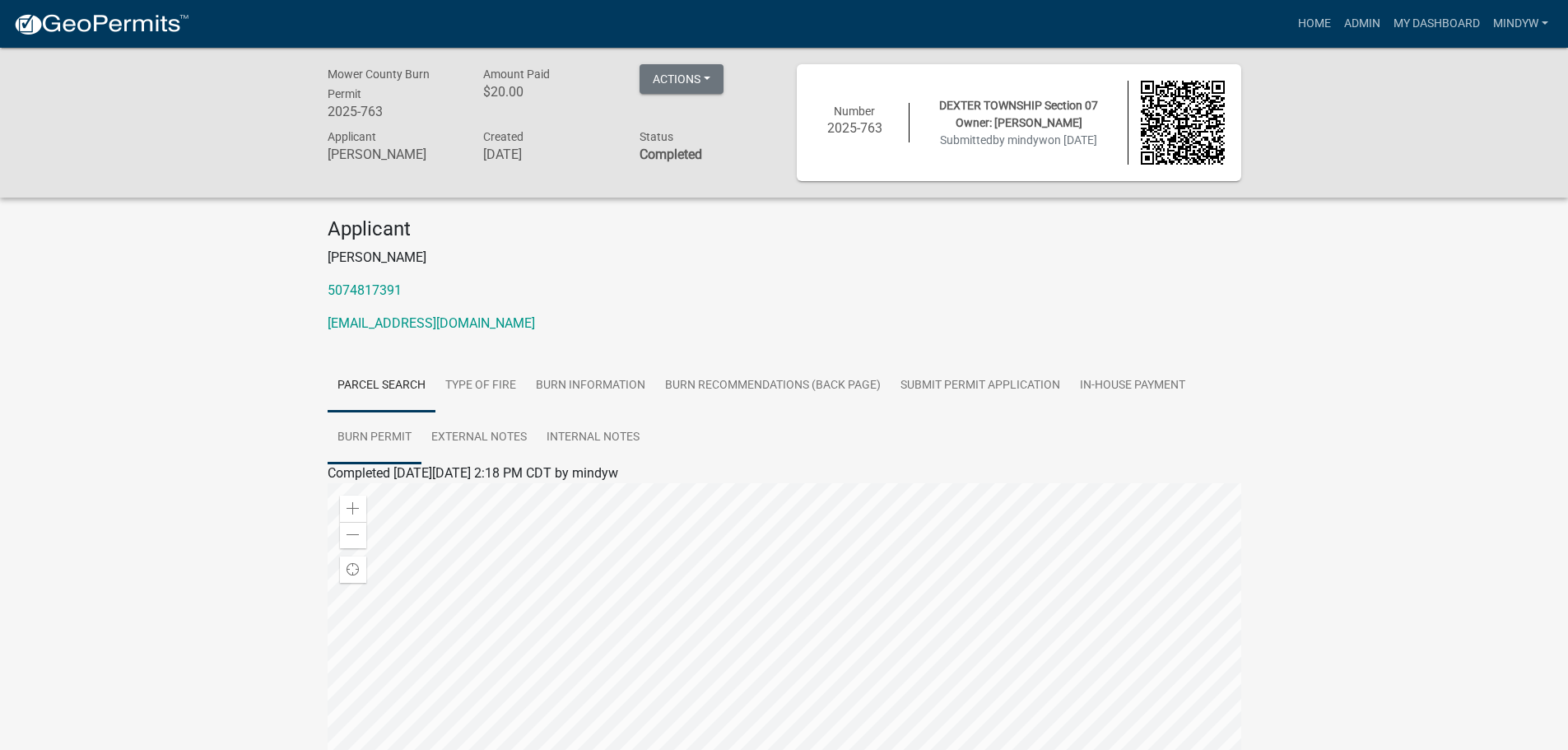
click at [386, 433] on link "Burn Permit" at bounding box center [375, 438] width 93 height 53
click at [377, 494] on link "Burn Permit" at bounding box center [362, 493] width 69 height 16
